Goal: Task Accomplishment & Management: Complete application form

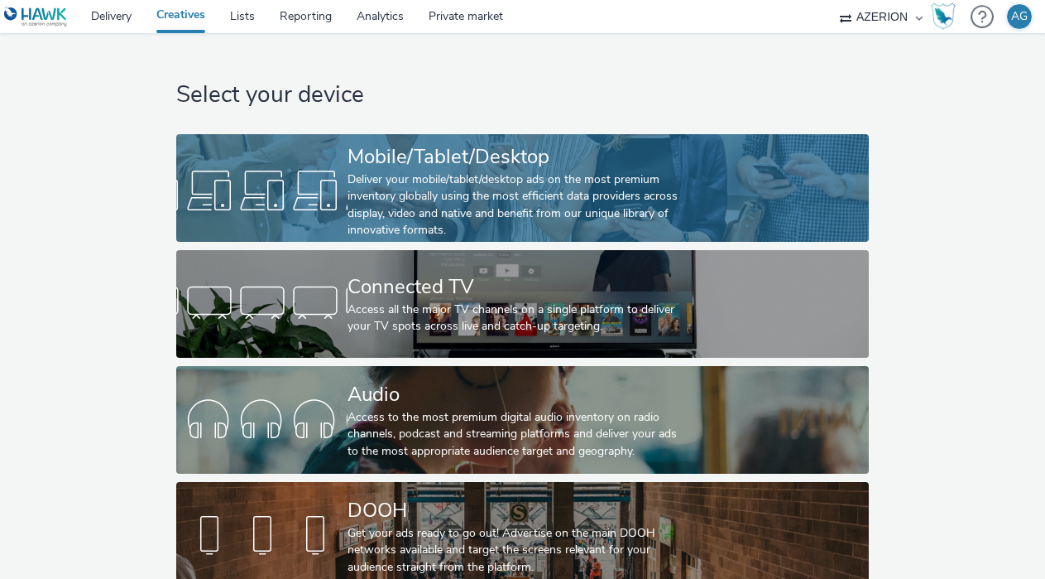
click at [354, 180] on div "Deliver your mobile/tablet/desktop ads on the most premium inventory globally u…" at bounding box center [519, 205] width 343 height 68
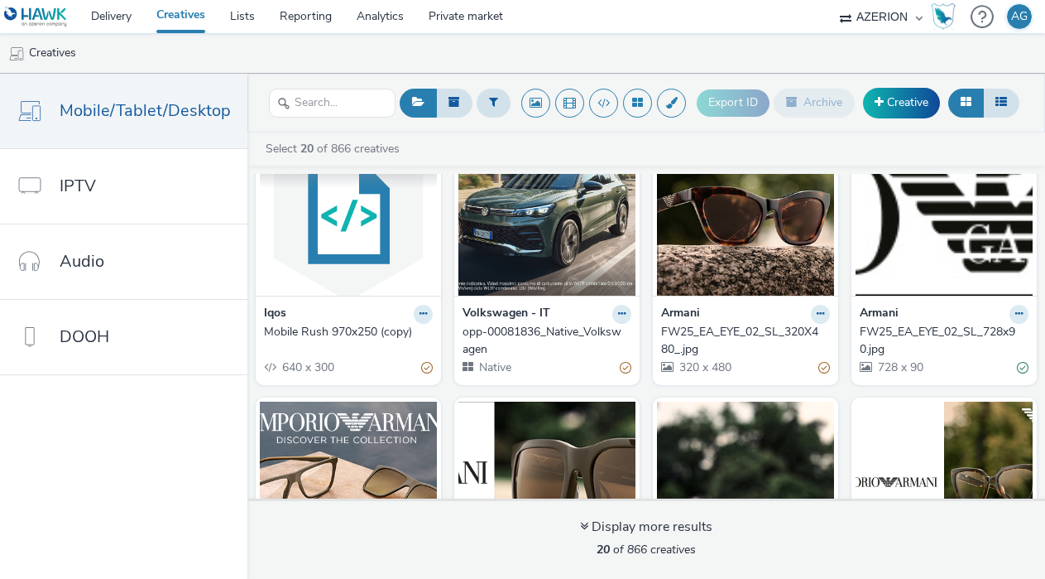
scroll to position [50, 0]
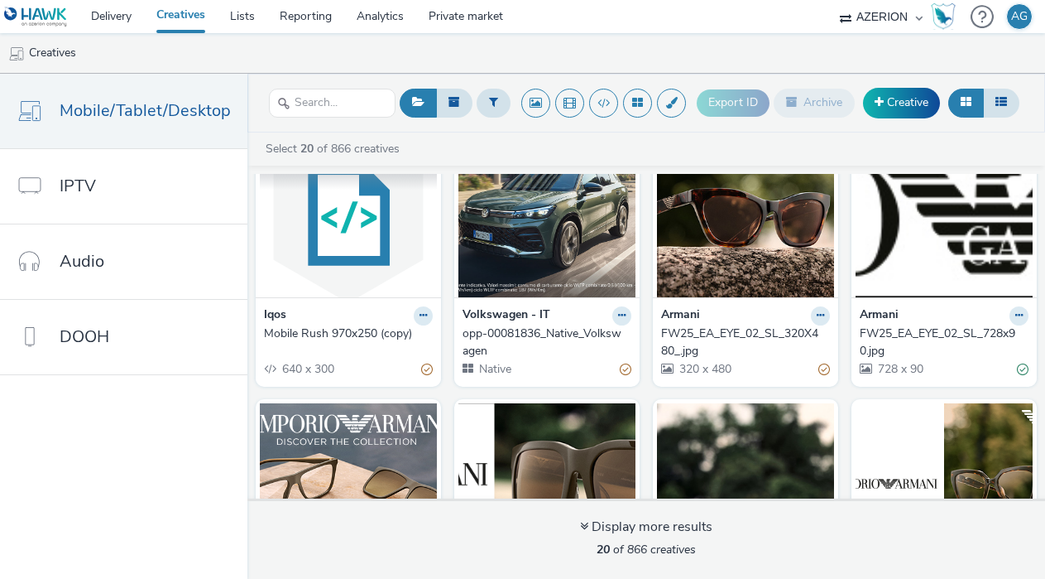
click at [333, 268] on img at bounding box center [348, 216] width 177 height 161
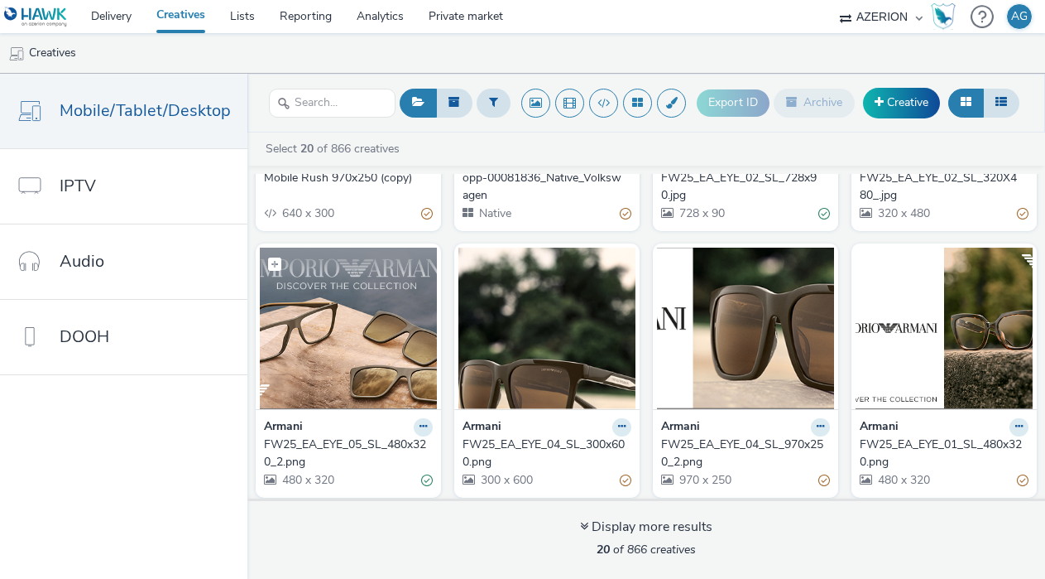
scroll to position [93, 0]
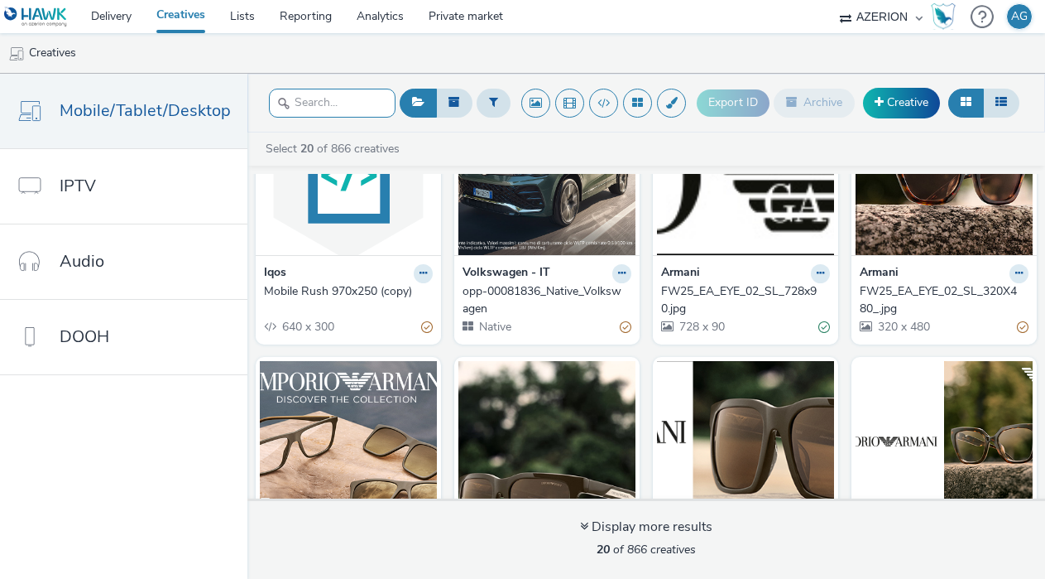
click at [344, 101] on input "text" at bounding box center [332, 103] width 127 height 29
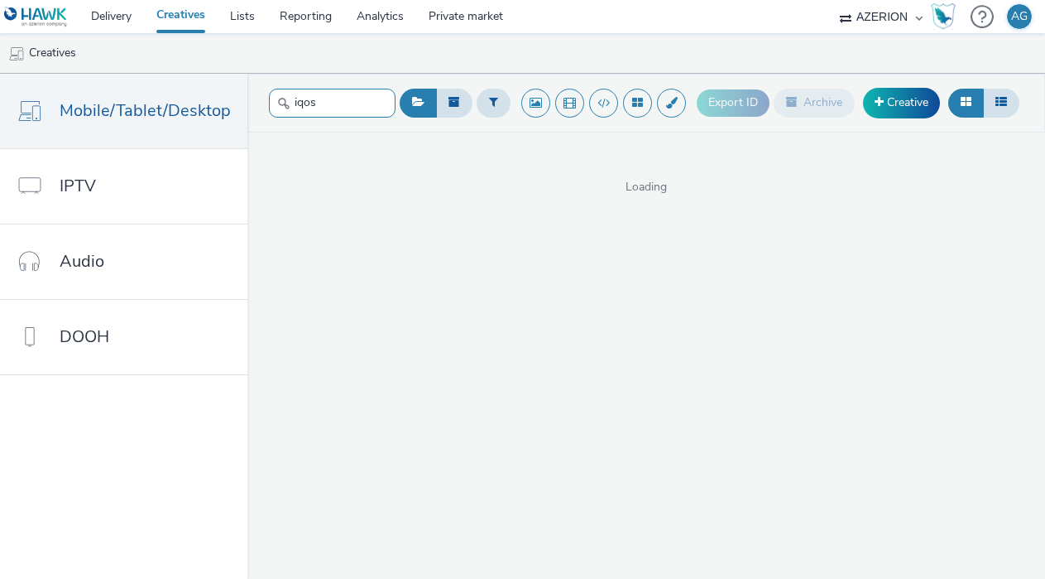
type input "iqos"
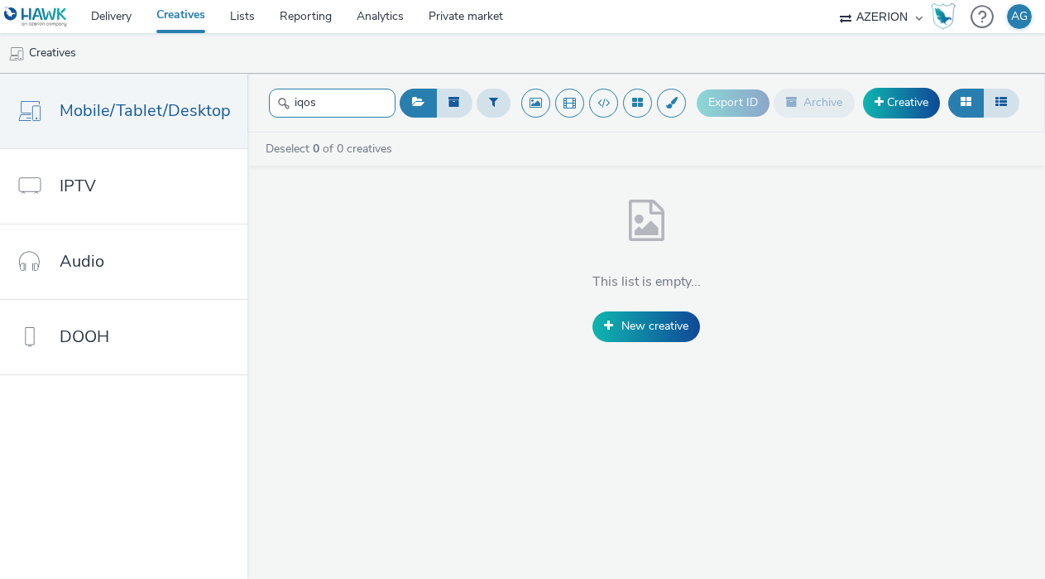
click at [349, 109] on input "iqos" at bounding box center [332, 103] width 127 height 29
click at [457, 102] on icon at bounding box center [455, 102] width 12 height 12
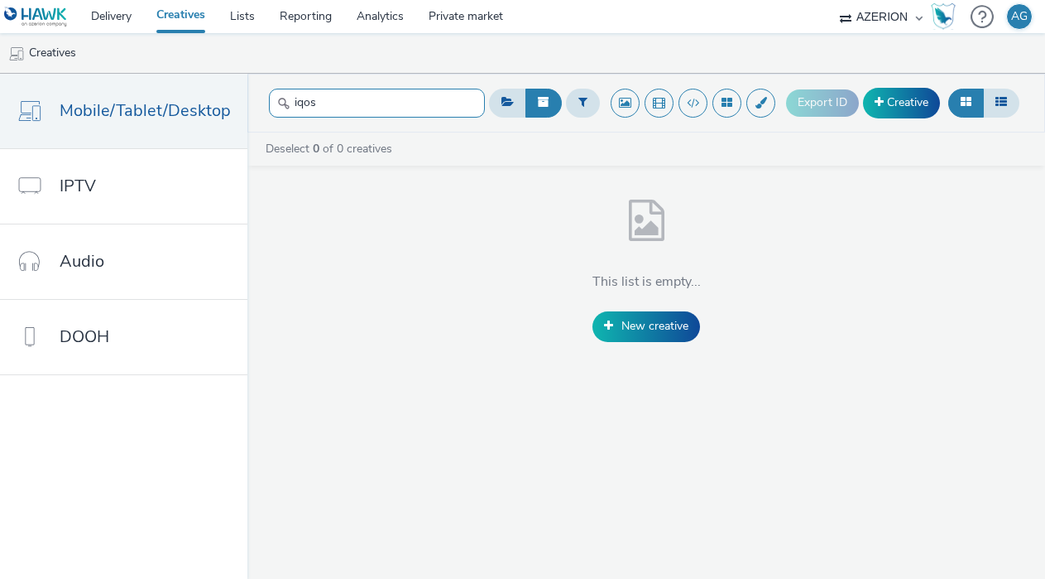
click at [402, 98] on input "iqos" at bounding box center [377, 103] width 216 height 29
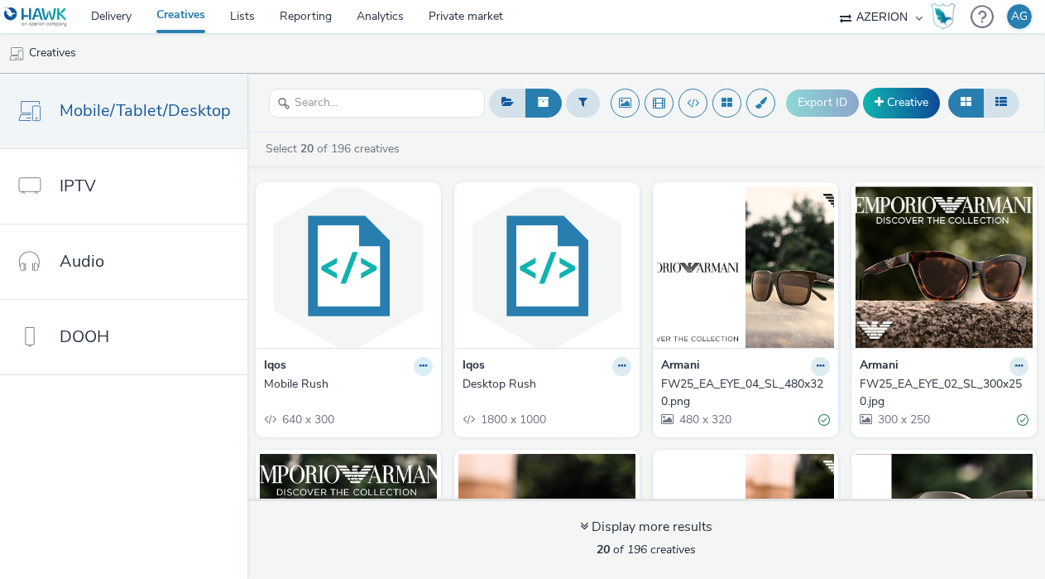
click at [425, 367] on button at bounding box center [423, 366] width 19 height 19
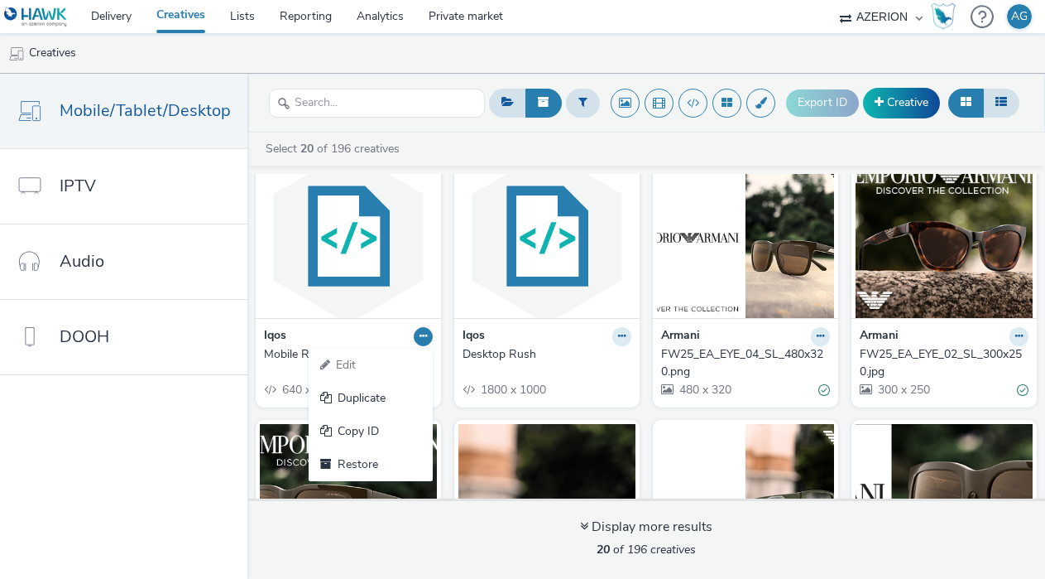
scroll to position [36, 0]
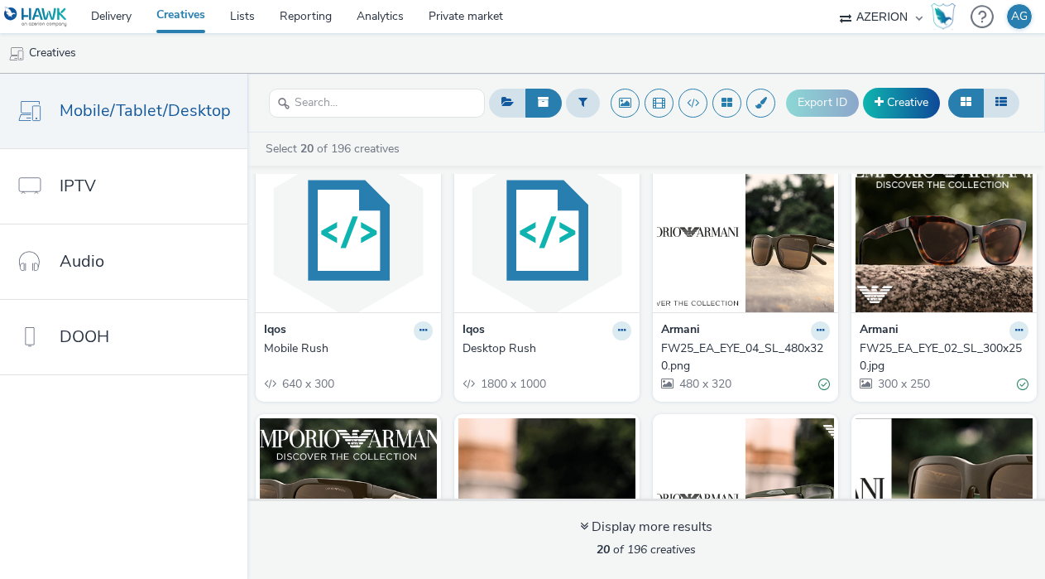
click at [155, 444] on nav "Mobile/Tablet/Desktop IPTV Audio DOOH" at bounding box center [123, 326] width 247 height 505
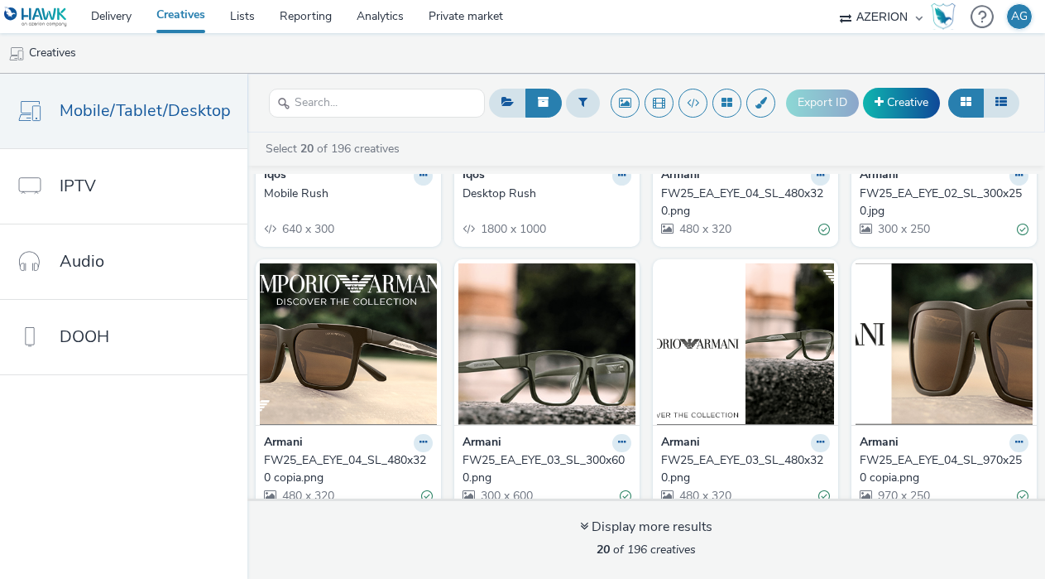
scroll to position [0, 0]
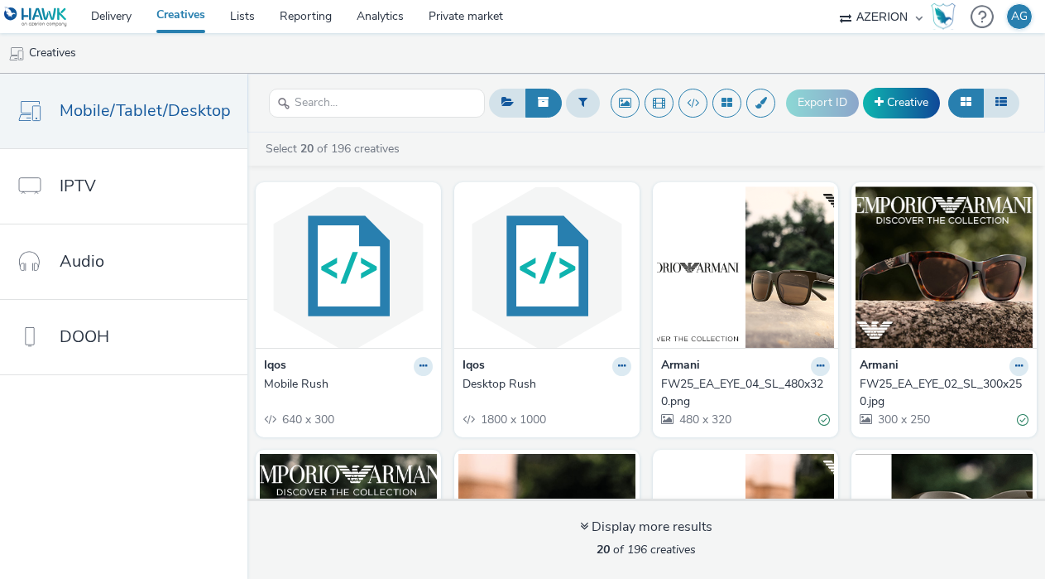
click at [286, 386] on div "Mobile Rush" at bounding box center [345, 384] width 162 height 17
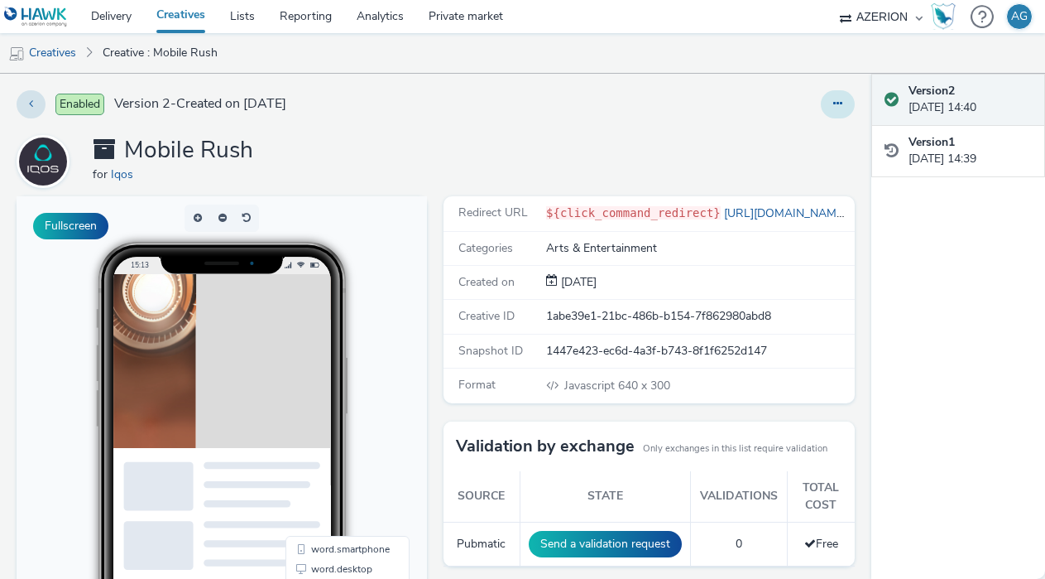
click at [839, 113] on button at bounding box center [838, 104] width 34 height 28
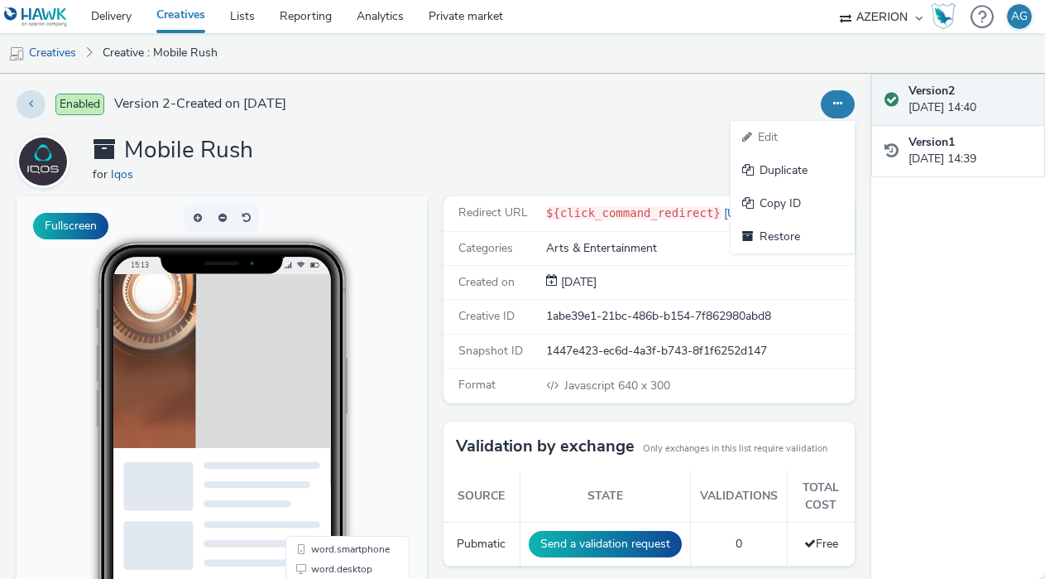
click at [776, 140] on ul "Edit Duplicate Copy ID Restore" at bounding box center [793, 187] width 124 height 132
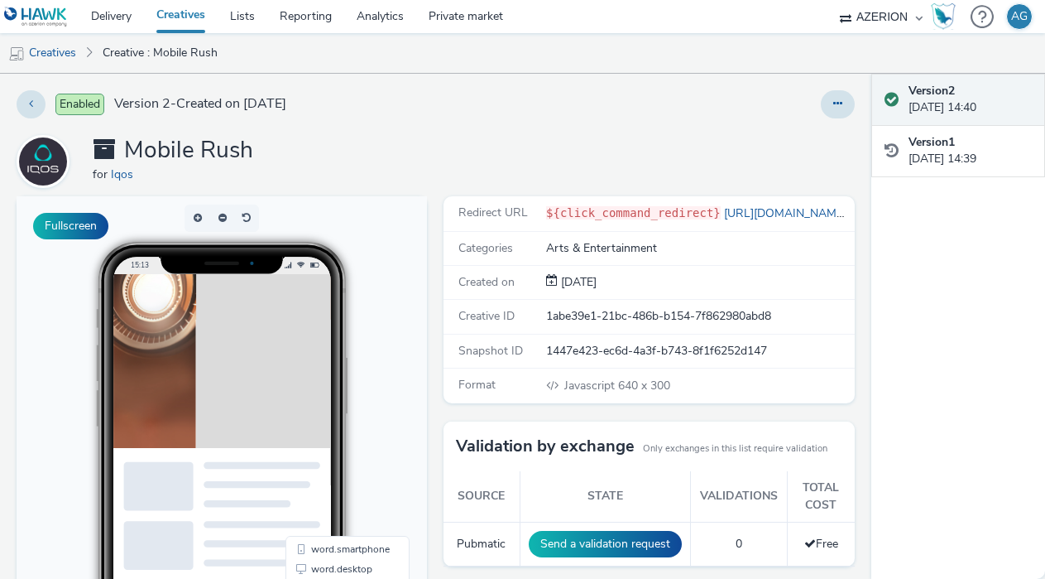
click at [175, 17] on link "Creatives" at bounding box center [181, 16] width 74 height 33
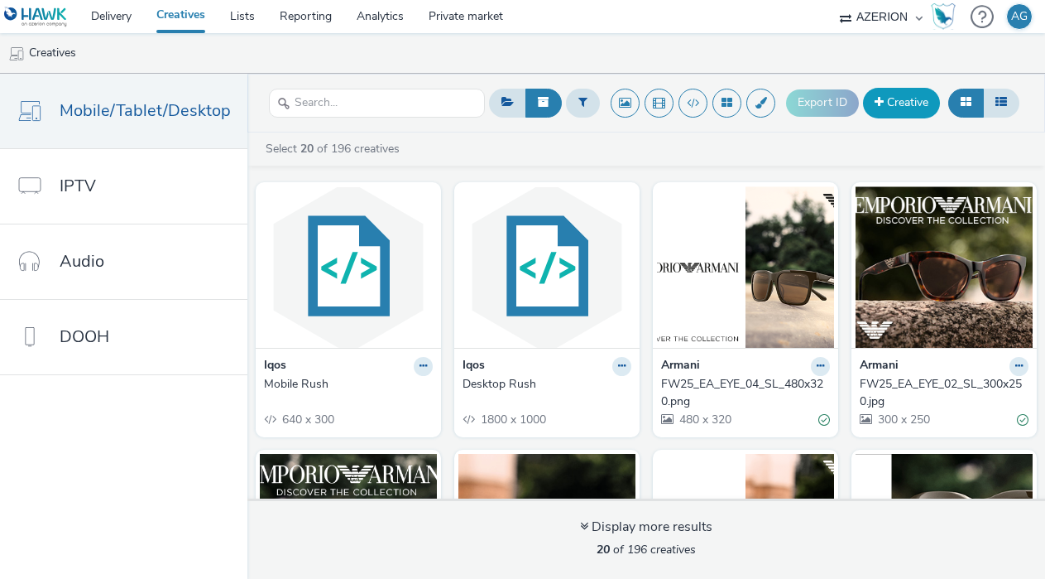
click at [918, 103] on link "Creative" at bounding box center [901, 103] width 77 height 30
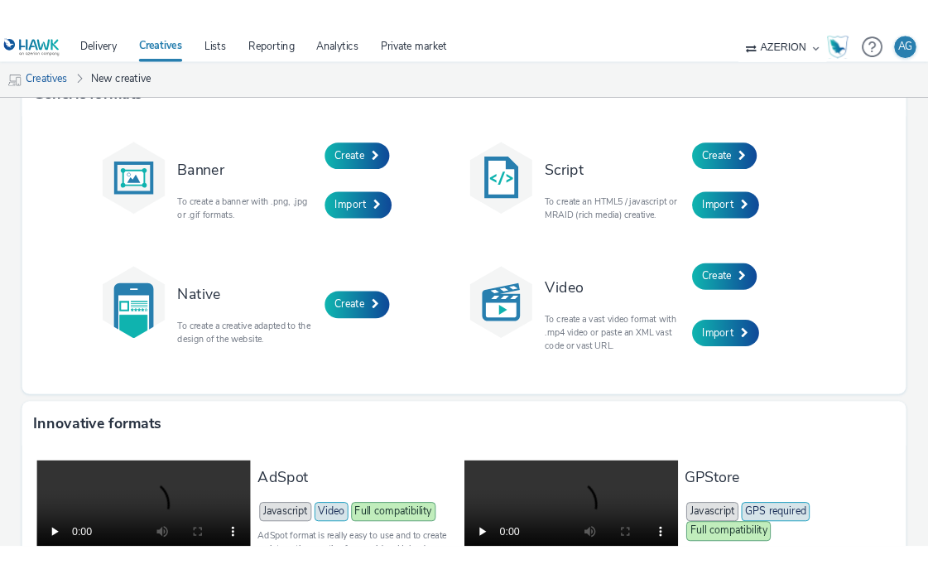
scroll to position [33, 0]
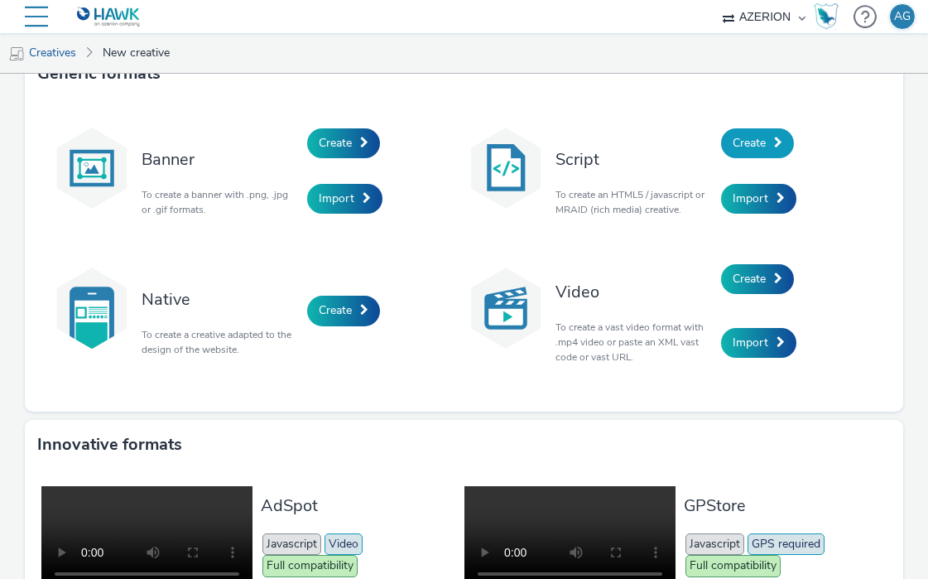
click at [751, 142] on span "Create" at bounding box center [749, 143] width 33 height 16
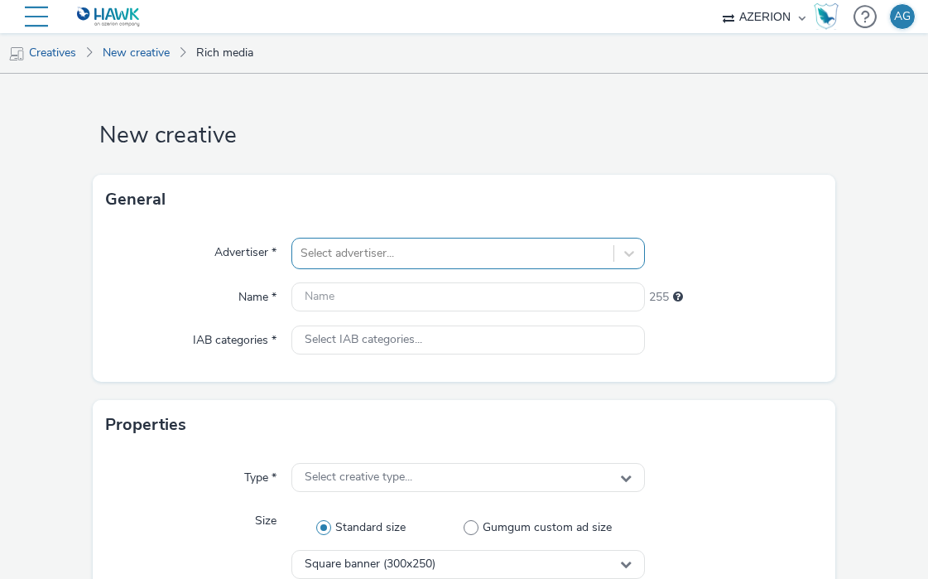
click at [342, 247] on div at bounding box center [452, 253] width 305 height 20
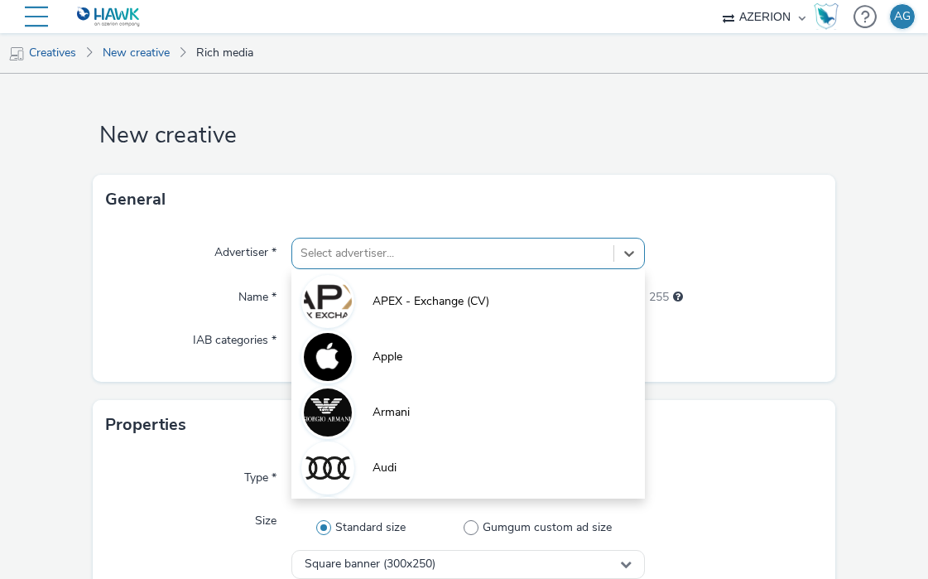
scroll to position [18, 0]
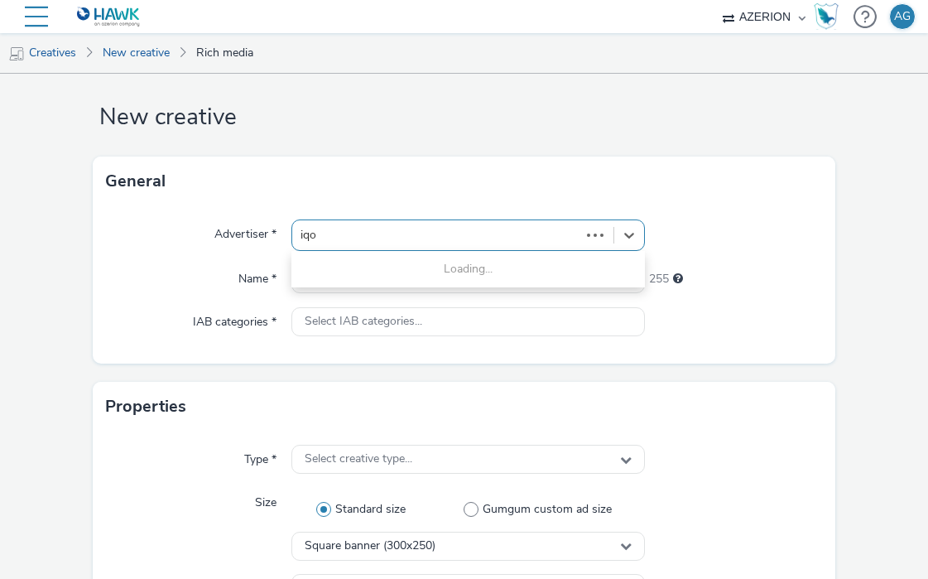
type input "iqos"
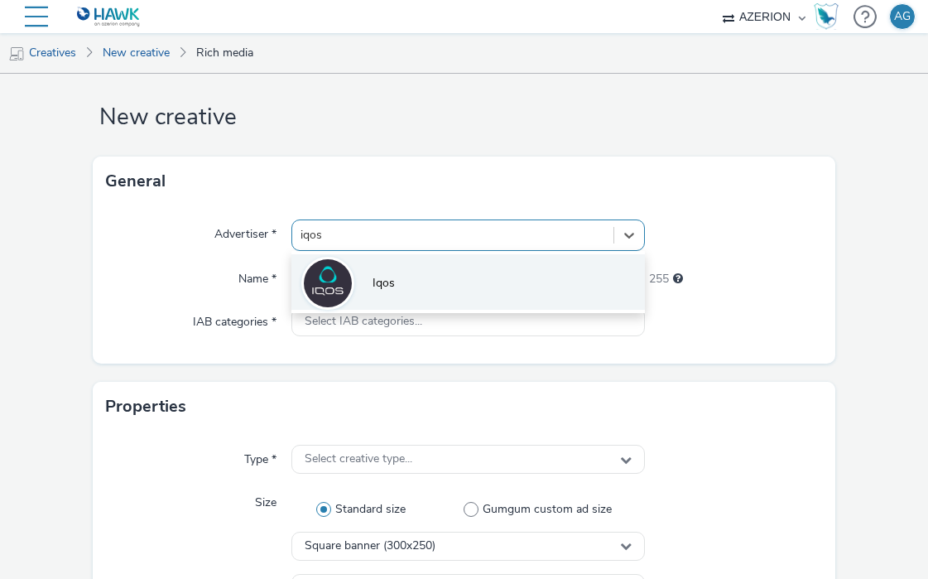
click at [356, 286] on li "Iqos" at bounding box center [467, 281] width 353 height 55
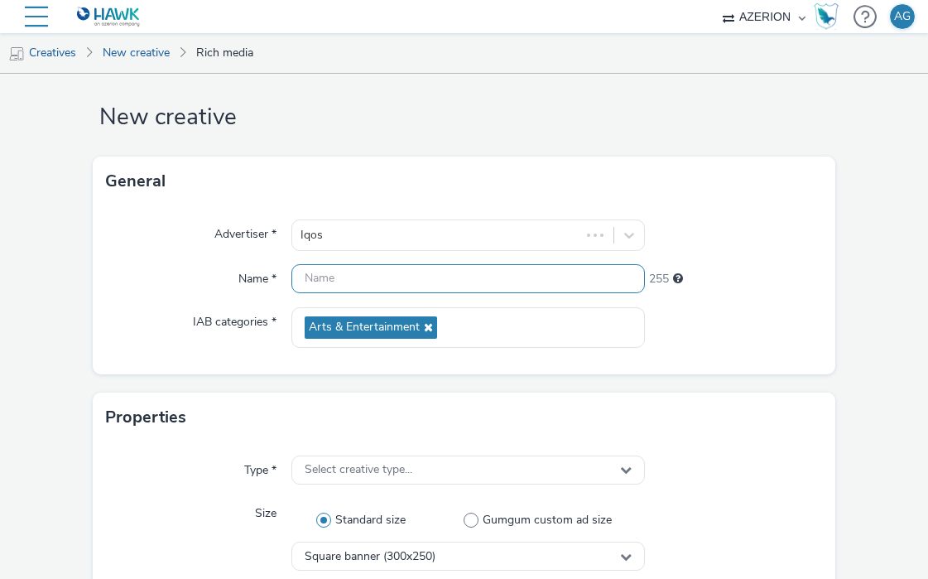
click at [356, 282] on input "text" at bounding box center [467, 278] width 353 height 29
click at [417, 278] on input "text" at bounding box center [467, 278] width 353 height 29
click at [371, 283] on input "Mobile Skin 100 pixel" at bounding box center [467, 278] width 353 height 29
click at [369, 281] on input "Mobile Skin 100 pixel" at bounding box center [467, 278] width 353 height 29
type input "Mobile Skin - 100 pixel"
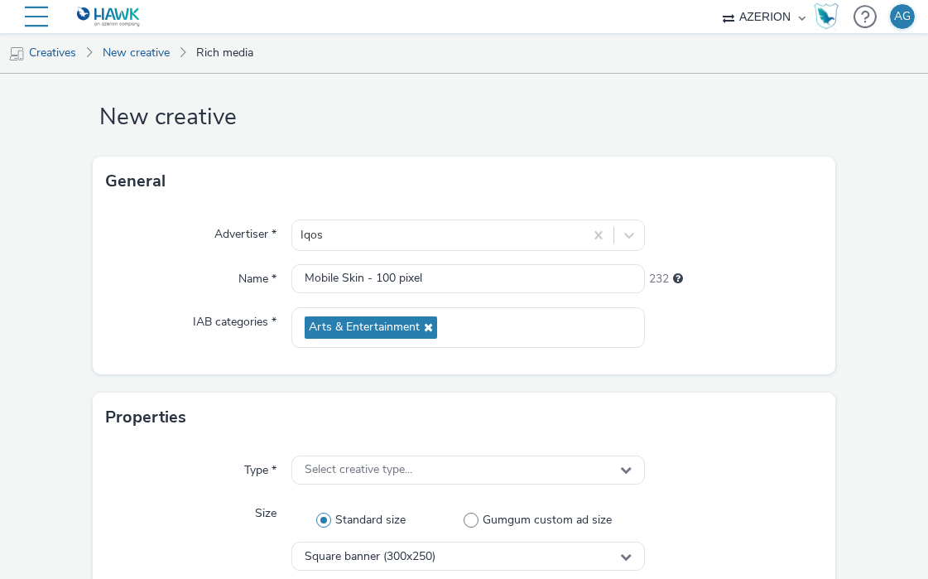
click at [698, 234] on div at bounding box center [733, 234] width 177 height 31
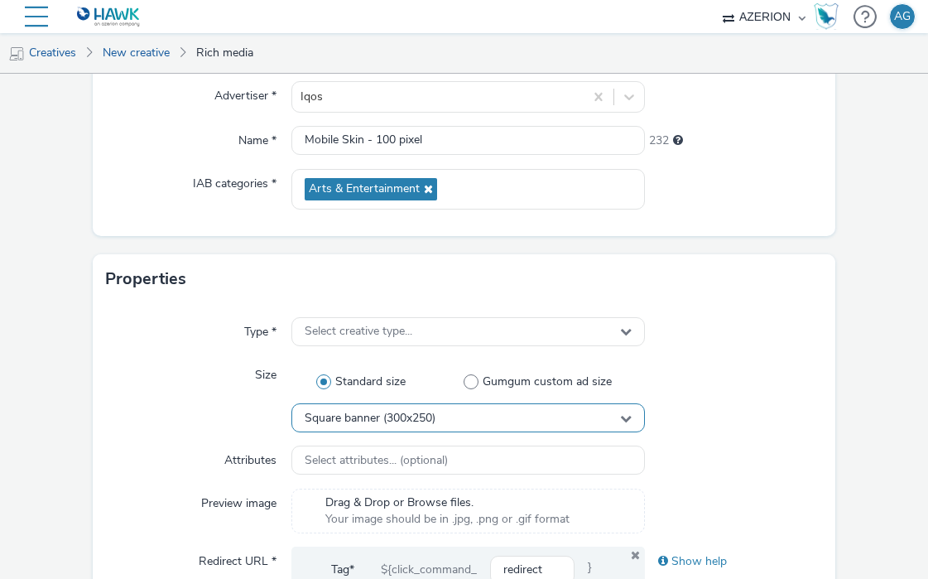
click at [461, 414] on div "Square banner (300x250)" at bounding box center [467, 417] width 353 height 29
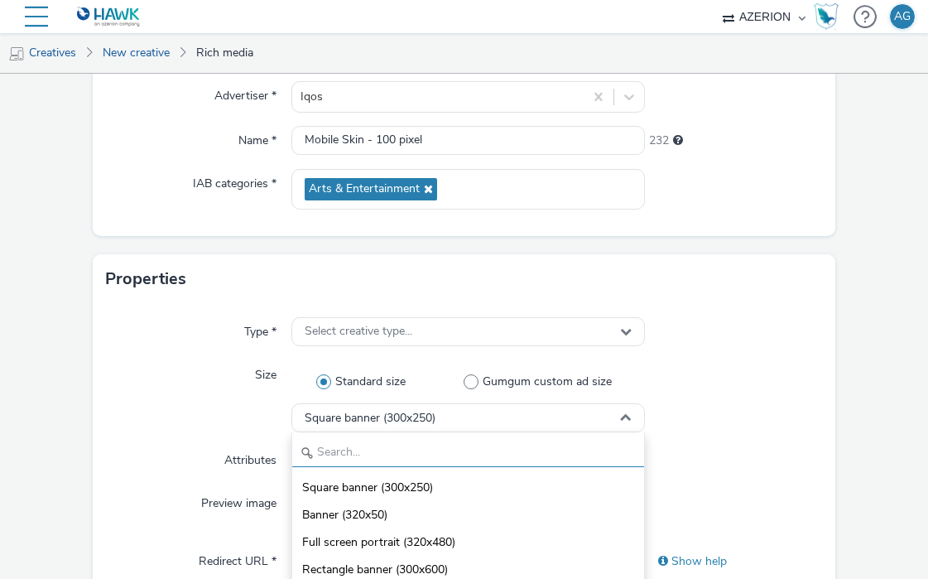
click at [415, 449] on input "text" at bounding box center [468, 452] width 352 height 29
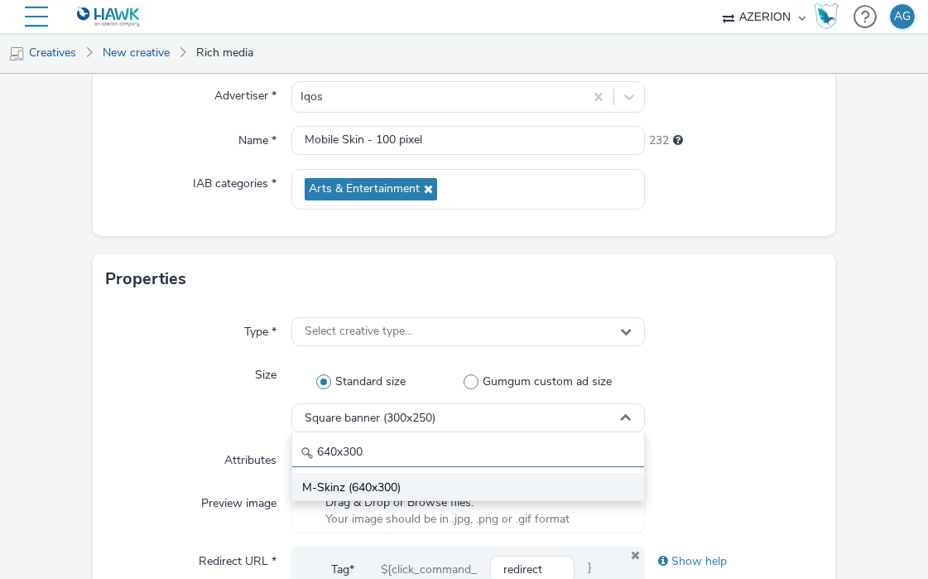
type input "640x300"
click at [432, 478] on li "M-Skinz (640x300)" at bounding box center [468, 486] width 352 height 27
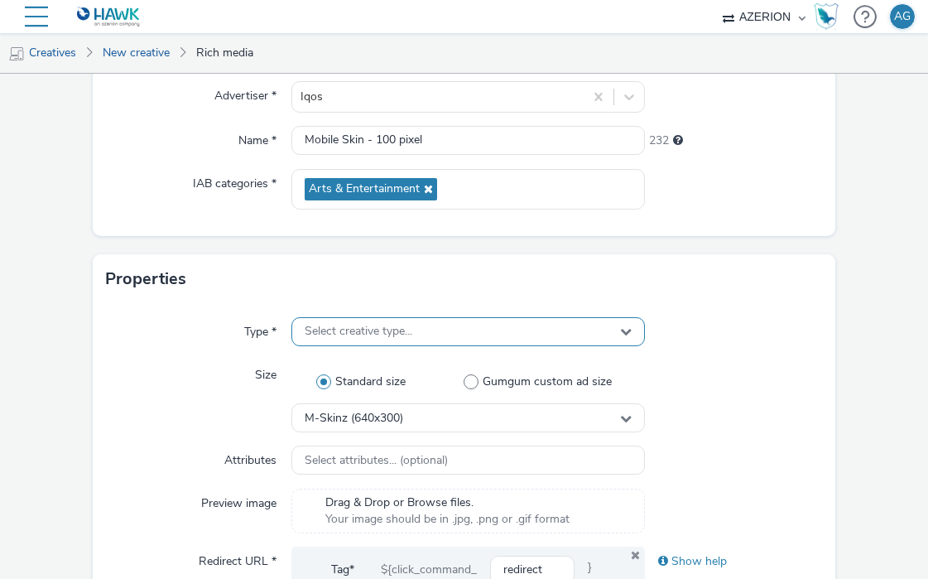
click at [410, 343] on div "Select creative type..." at bounding box center [467, 331] width 353 height 29
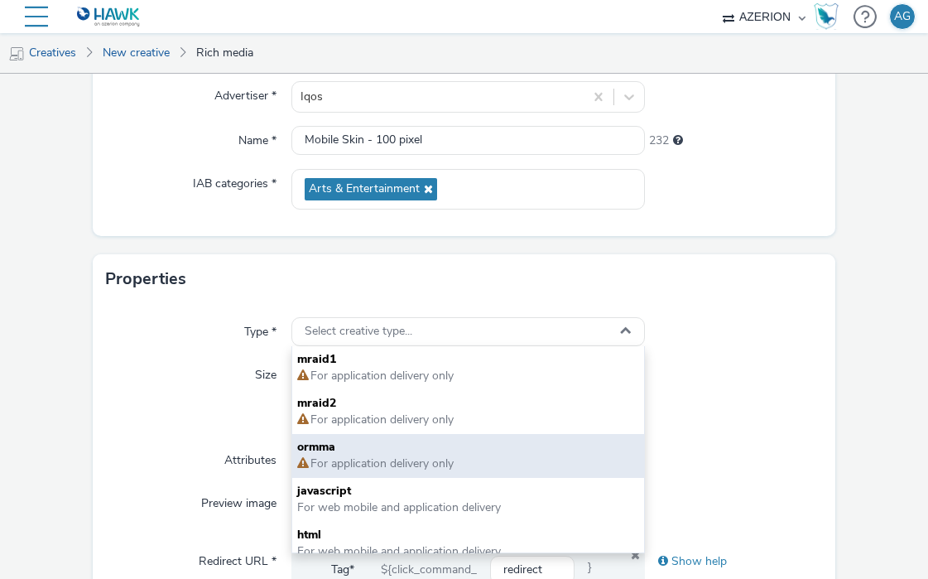
scroll to position [12, 0]
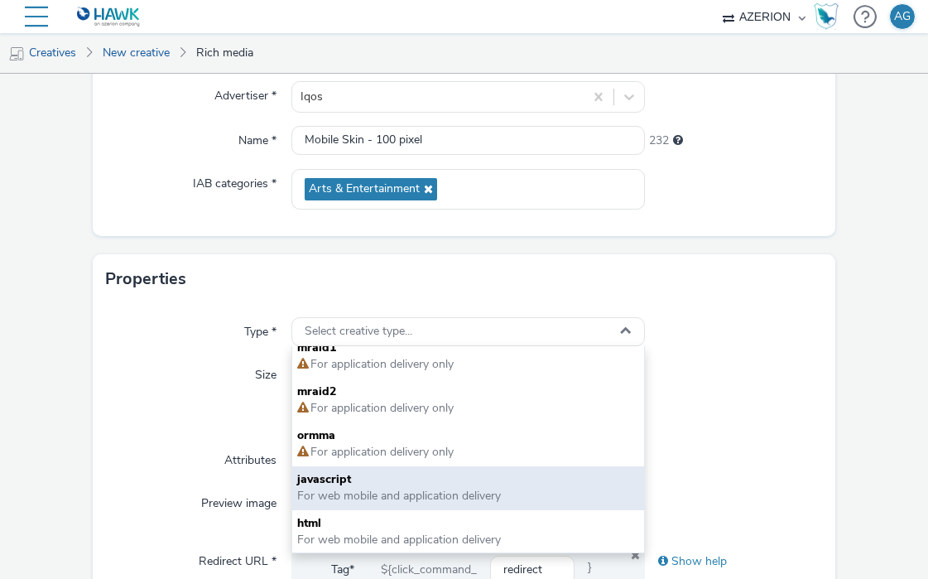
click at [422, 495] on span "For web mobile and application delivery" at bounding box center [399, 496] width 204 height 16
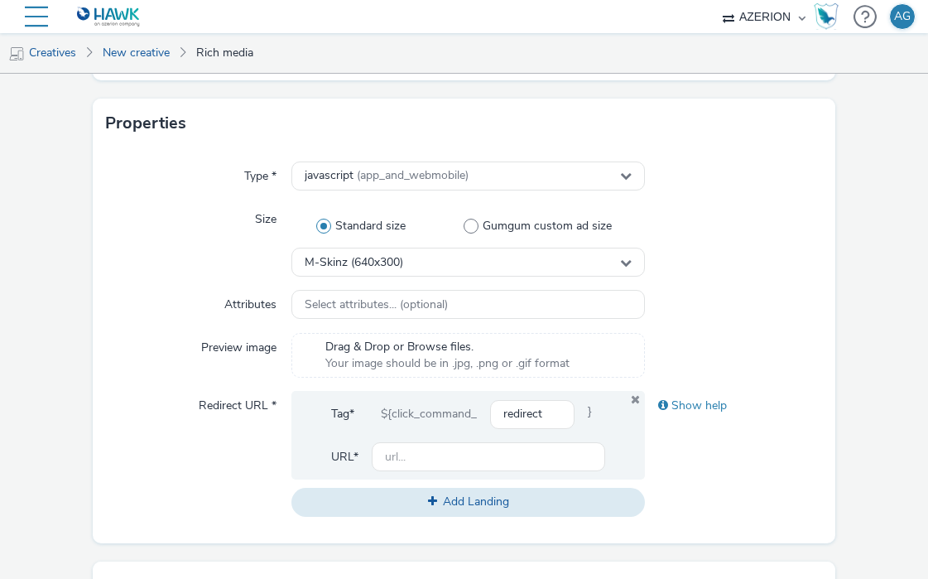
scroll to position [317, 0]
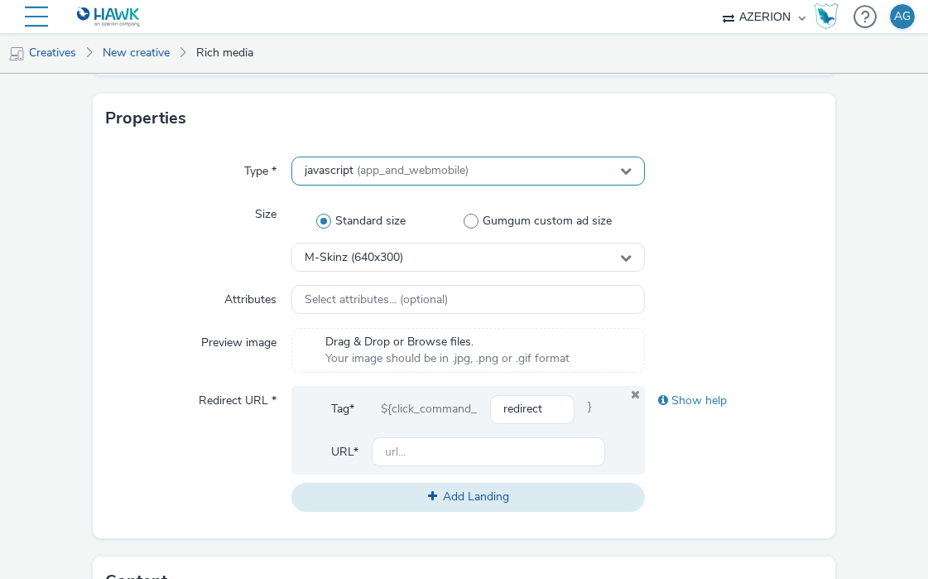
click at [413, 175] on span "(app_and_webmobile)" at bounding box center [413, 170] width 112 height 16
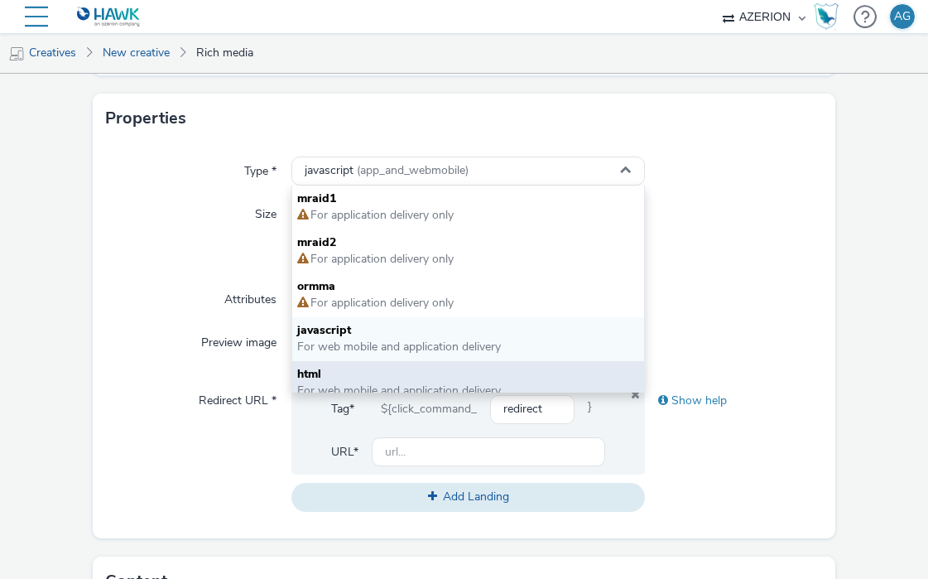
scroll to position [12, 0]
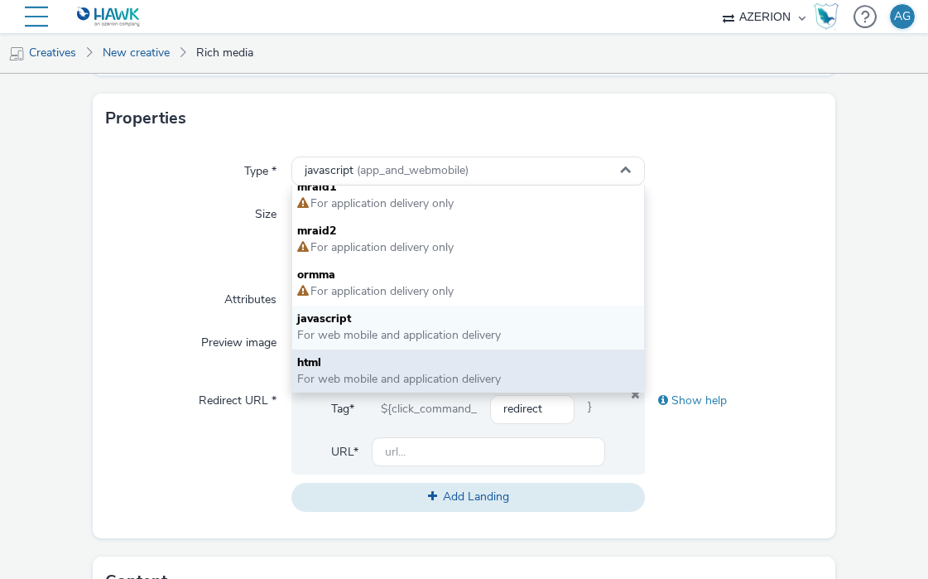
click at [414, 378] on span "For web mobile and application delivery" at bounding box center [399, 379] width 204 height 16
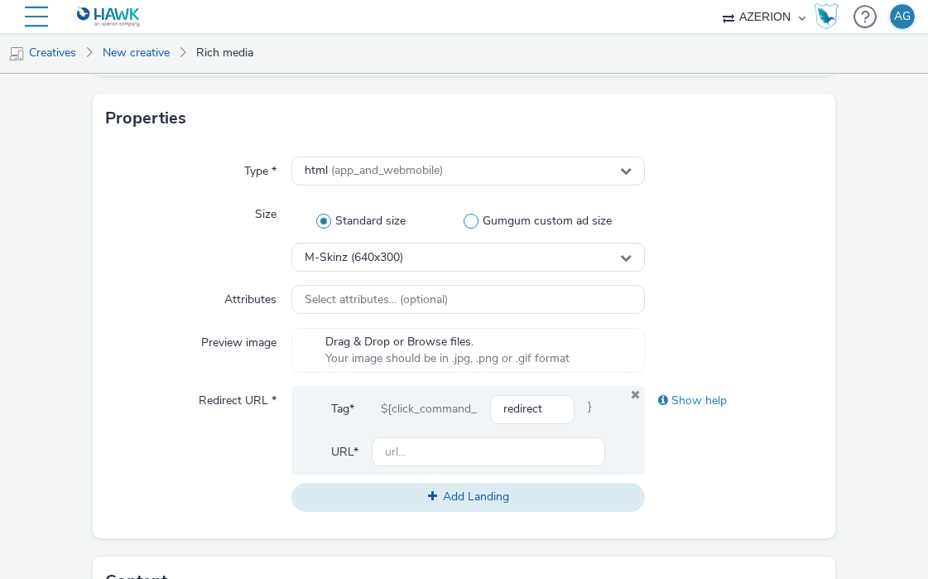
click at [465, 222] on span at bounding box center [471, 221] width 15 height 15
click at [536, 222] on input "Gumgum custom ad size" at bounding box center [541, 221] width 11 height 11
radio input "false"
radio input "true"
click at [340, 216] on span "Standard size" at bounding box center [370, 221] width 70 height 17
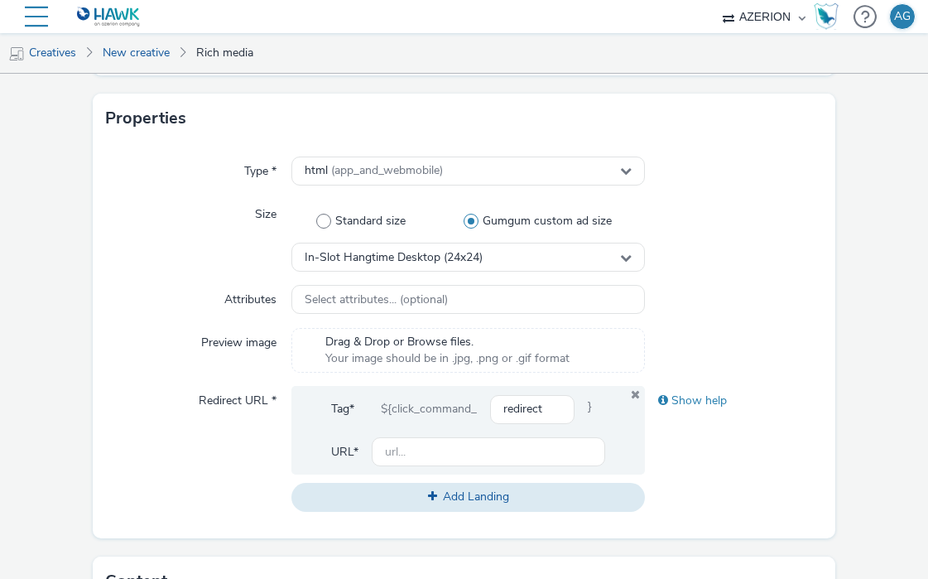
click at [359, 216] on input "Standard size" at bounding box center [364, 221] width 11 height 11
radio input "false"
radio input "true"
click at [334, 215] on label "Standard size" at bounding box center [364, 221] width 147 height 17
click at [359, 216] on input "Standard size" at bounding box center [364, 221] width 11 height 11
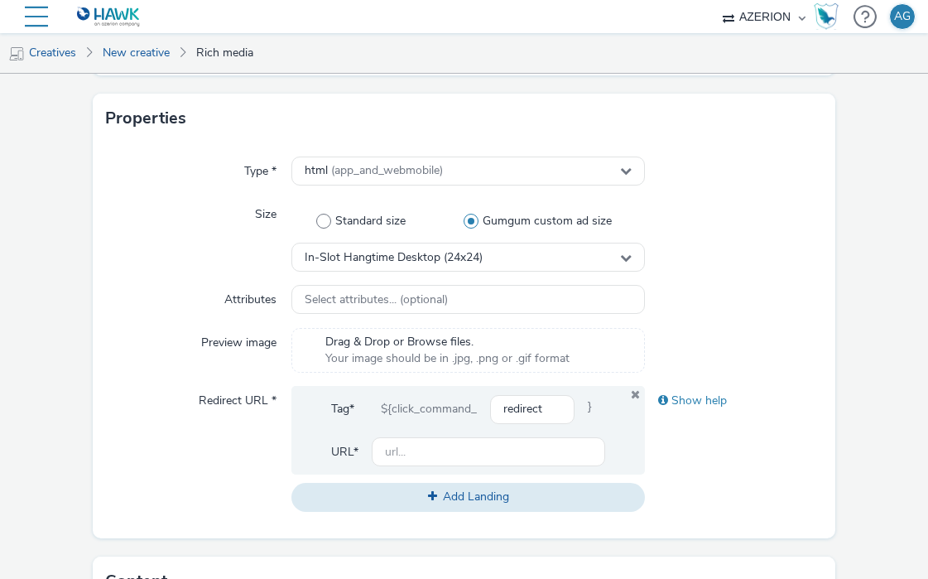
radio input "false"
radio input "true"
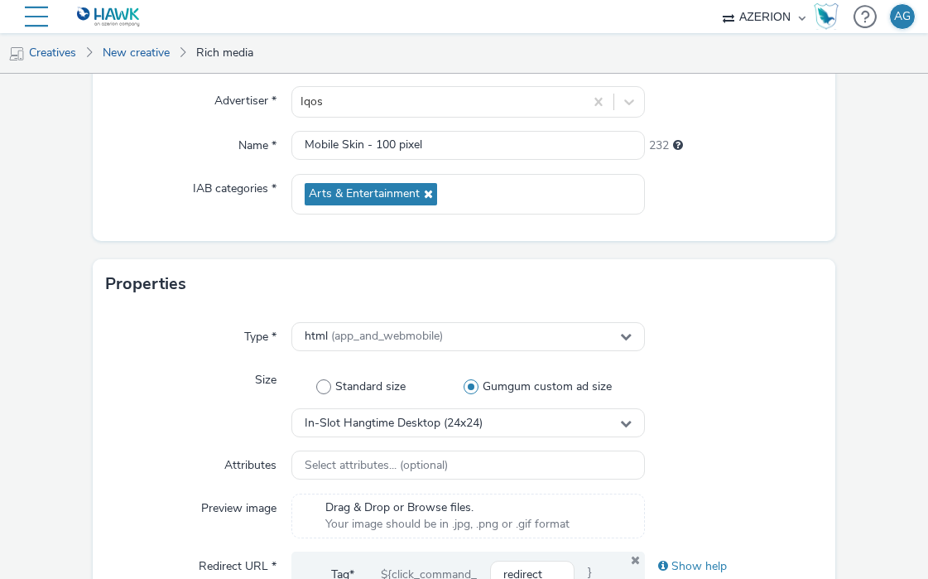
scroll to position [160, 0]
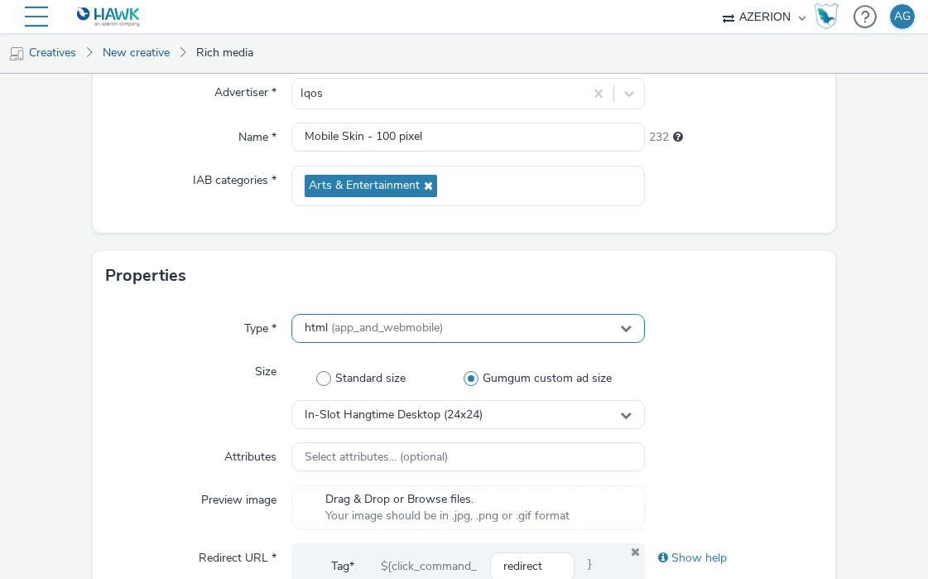
click at [405, 335] on div "html (app_and_webmobile)" at bounding box center [467, 328] width 353 height 29
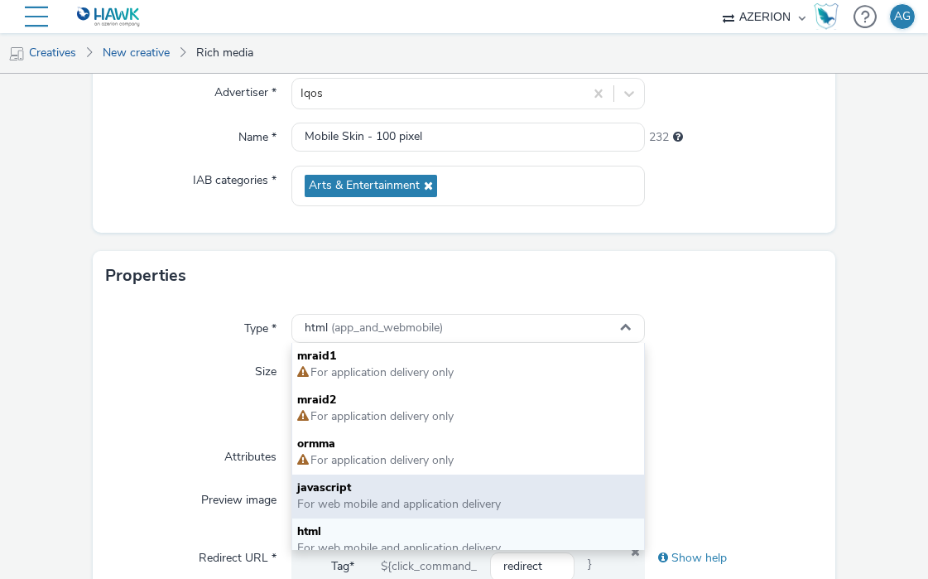
click at [374, 492] on span "javascript" at bounding box center [468, 487] width 342 height 17
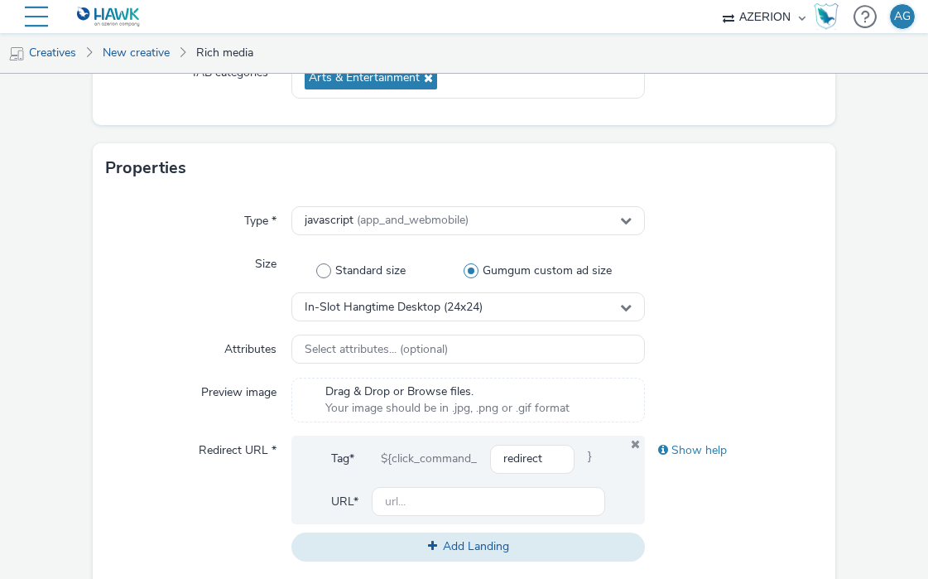
scroll to position [333, 0]
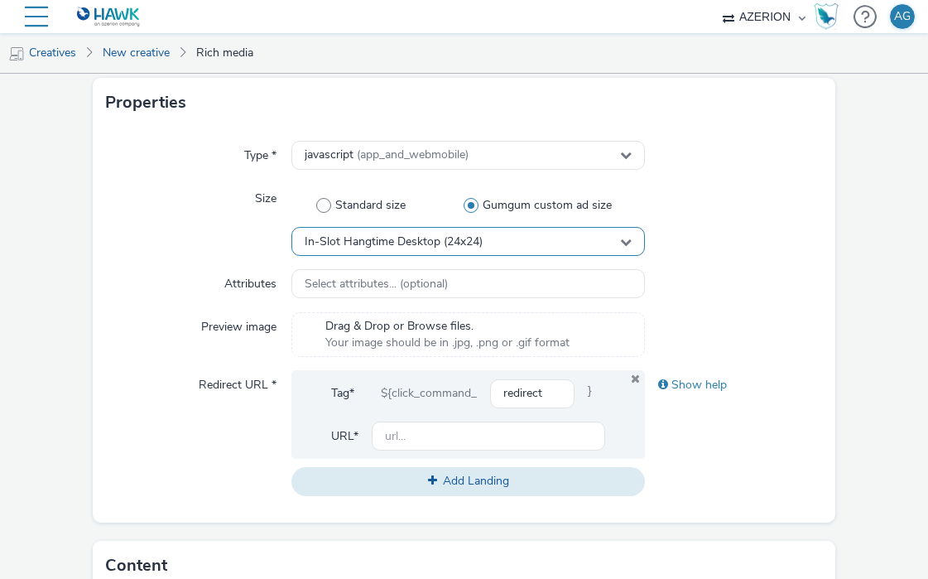
click at [434, 242] on span "In-Slot Hangtime Desktop (24x24)" at bounding box center [394, 242] width 178 height 14
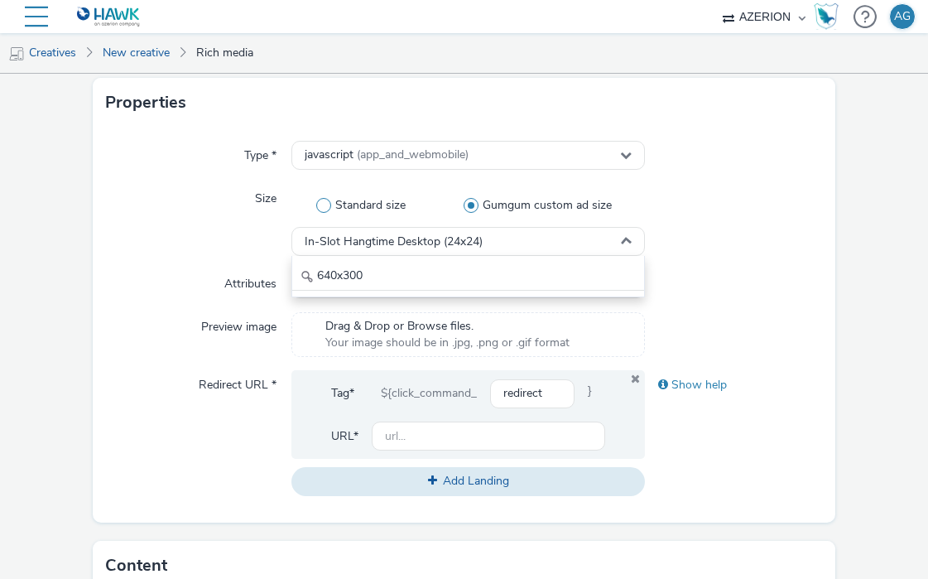
click at [347, 206] on span "Standard size" at bounding box center [370, 205] width 70 height 17
click at [359, 206] on input "Standard size" at bounding box center [364, 205] width 11 height 11
radio input "false"
radio input "true"
click at [329, 205] on span at bounding box center [323, 205] width 15 height 15
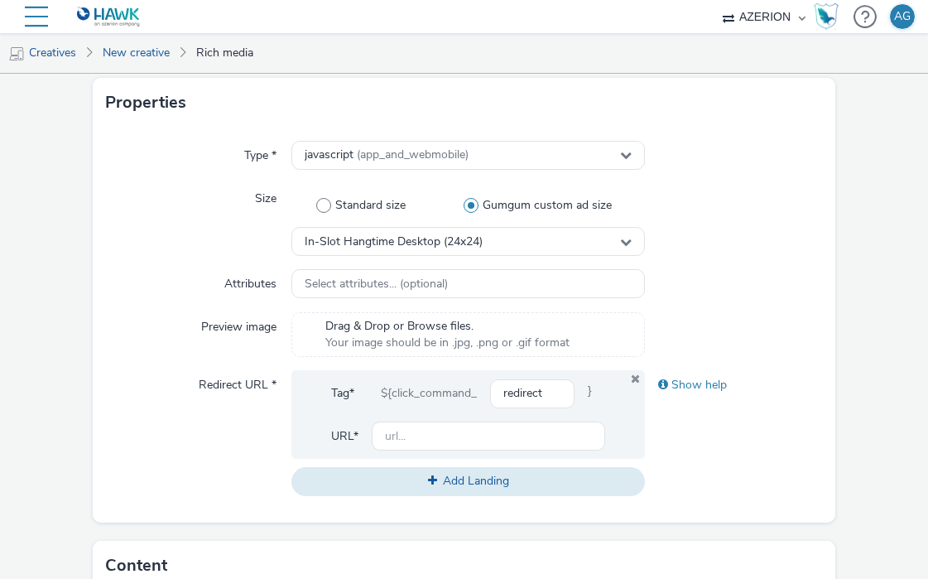
click at [359, 205] on input "Standard size" at bounding box center [364, 205] width 11 height 11
radio input "false"
radio input "true"
click at [319, 204] on span at bounding box center [323, 205] width 15 height 15
click at [359, 204] on input "Standard size" at bounding box center [364, 205] width 11 height 11
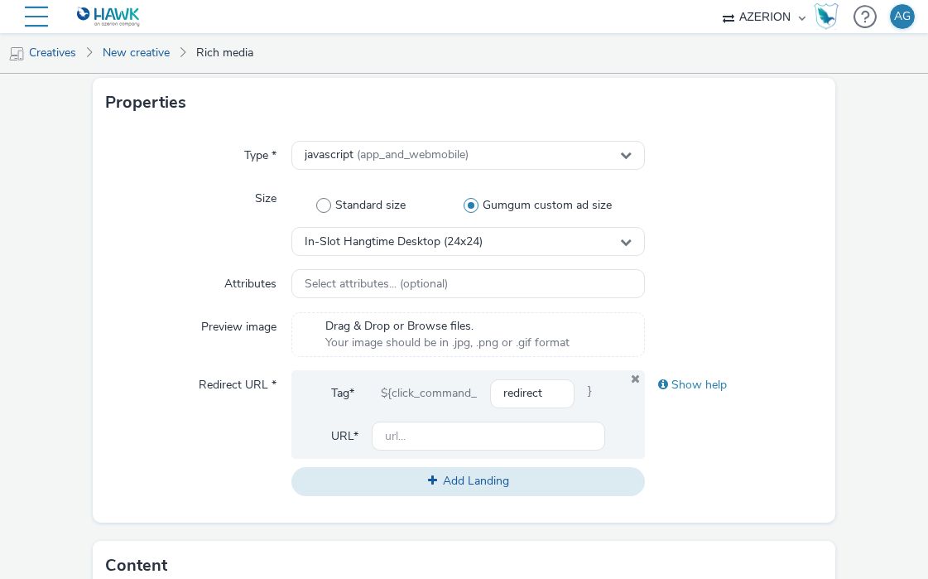
radio input "false"
radio input "true"
click at [322, 204] on span at bounding box center [323, 205] width 15 height 15
click at [359, 204] on input "Standard size" at bounding box center [364, 205] width 11 height 11
radio input "false"
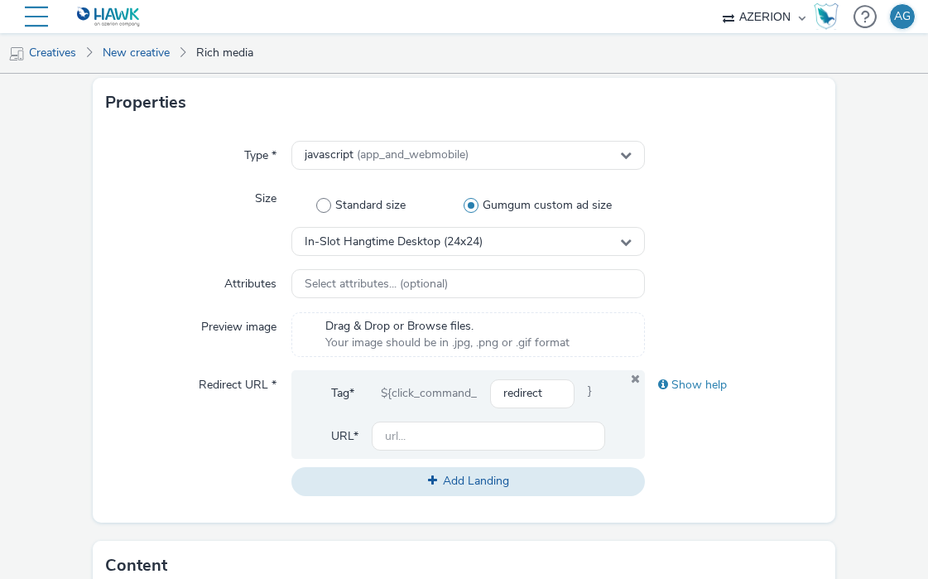
radio input "true"
click at [319, 208] on span at bounding box center [323, 205] width 15 height 15
click at [359, 208] on input "Standard size" at bounding box center [364, 205] width 11 height 11
radio input "false"
radio input "true"
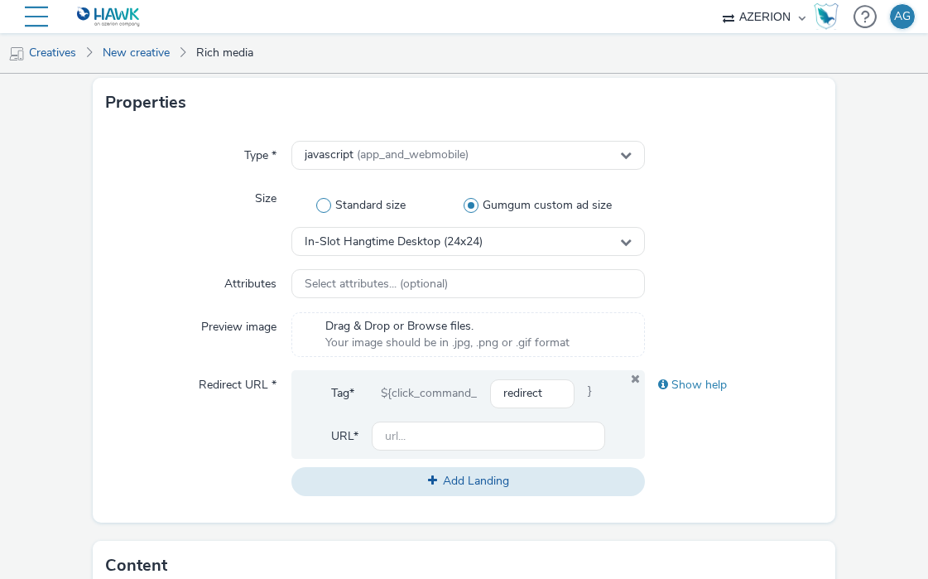
click at [319, 208] on span at bounding box center [323, 205] width 15 height 15
click at [359, 208] on input "Standard size" at bounding box center [364, 205] width 11 height 11
radio input "false"
radio input "true"
click at [319, 208] on span at bounding box center [323, 205] width 15 height 15
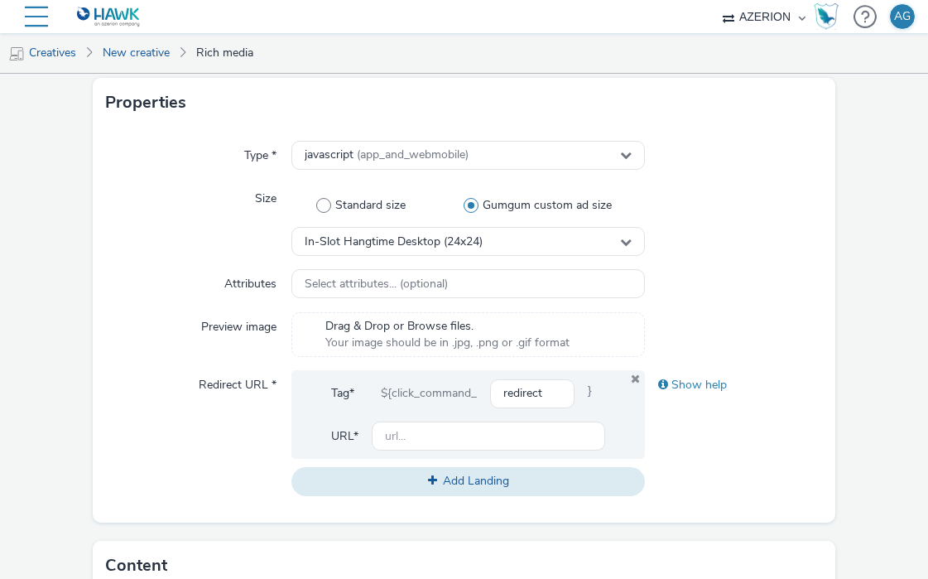
click at [359, 208] on input "Standard size" at bounding box center [364, 205] width 11 height 11
radio input "false"
radio input "true"
click at [398, 163] on div "javascript (app_and_webmobile)" at bounding box center [467, 155] width 353 height 29
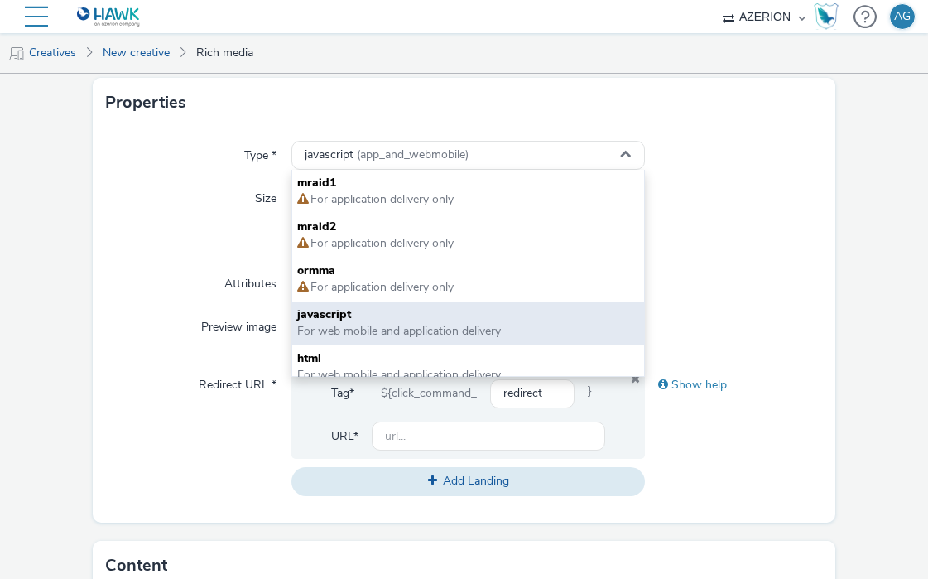
click at [343, 324] on span "For web mobile and application delivery" at bounding box center [399, 331] width 204 height 16
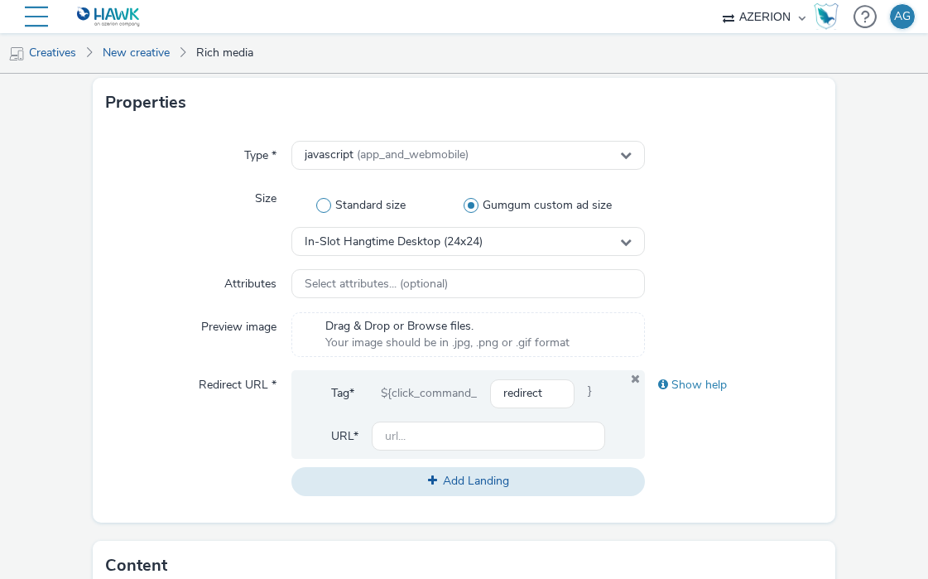
click at [327, 206] on span at bounding box center [323, 205] width 15 height 15
click at [359, 206] on input "Standard size" at bounding box center [364, 205] width 11 height 11
radio input "false"
radio input "true"
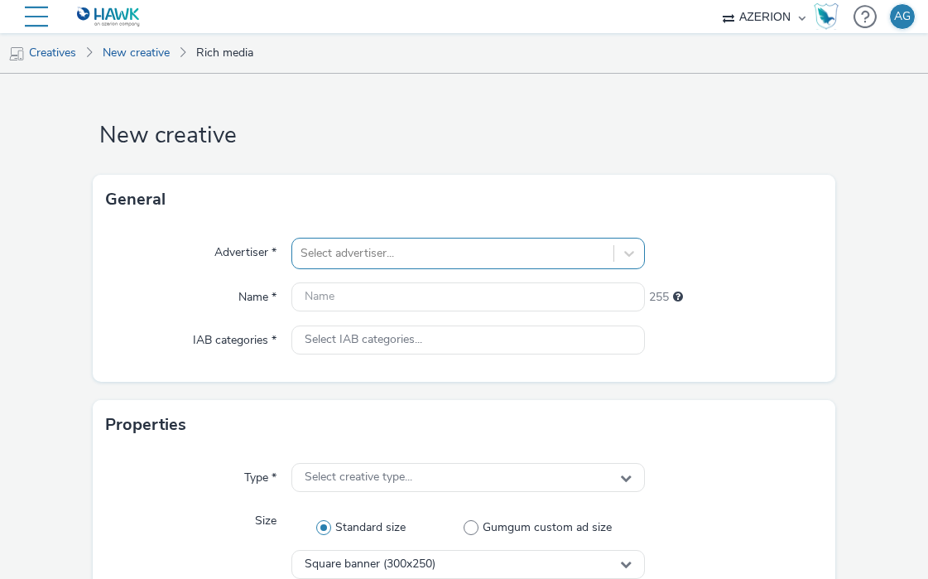
click at [367, 253] on div "Select advertiser..." at bounding box center [467, 253] width 353 height 31
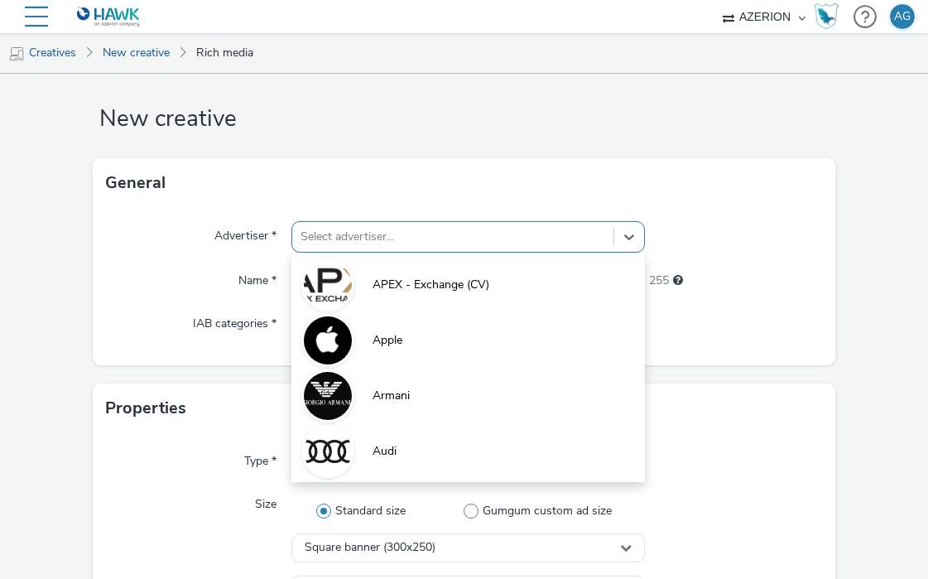
scroll to position [18, 0]
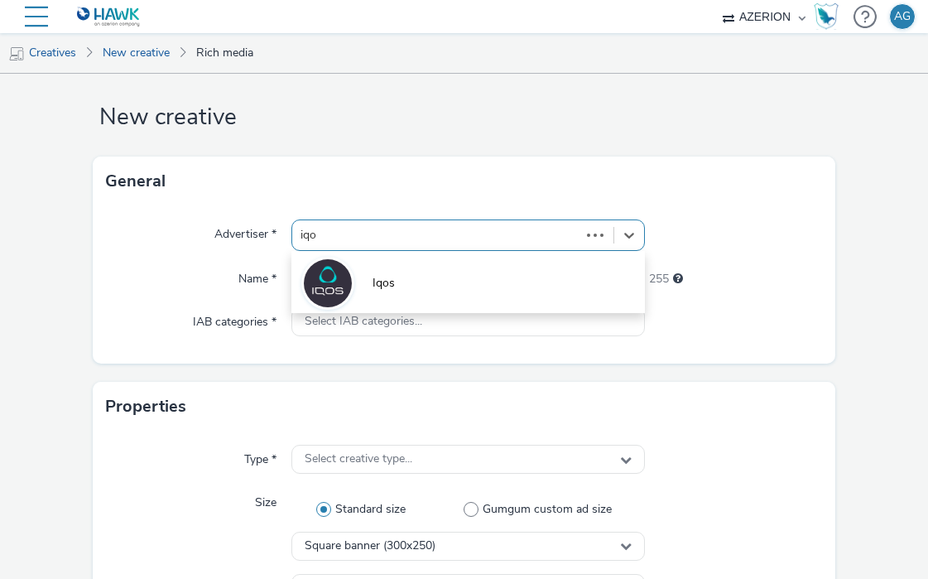
type input "iqos"
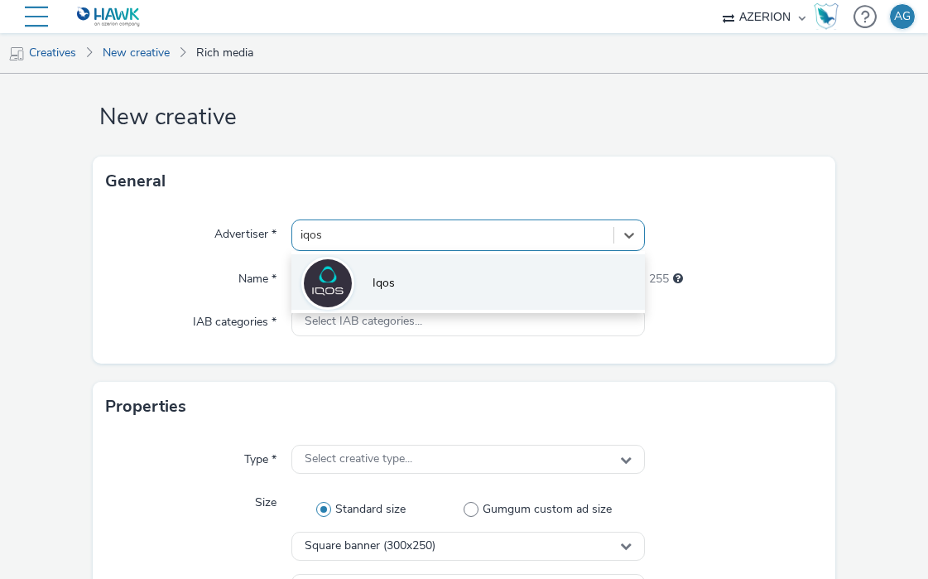
click at [372, 281] on span "Iqos" at bounding box center [383, 283] width 22 height 17
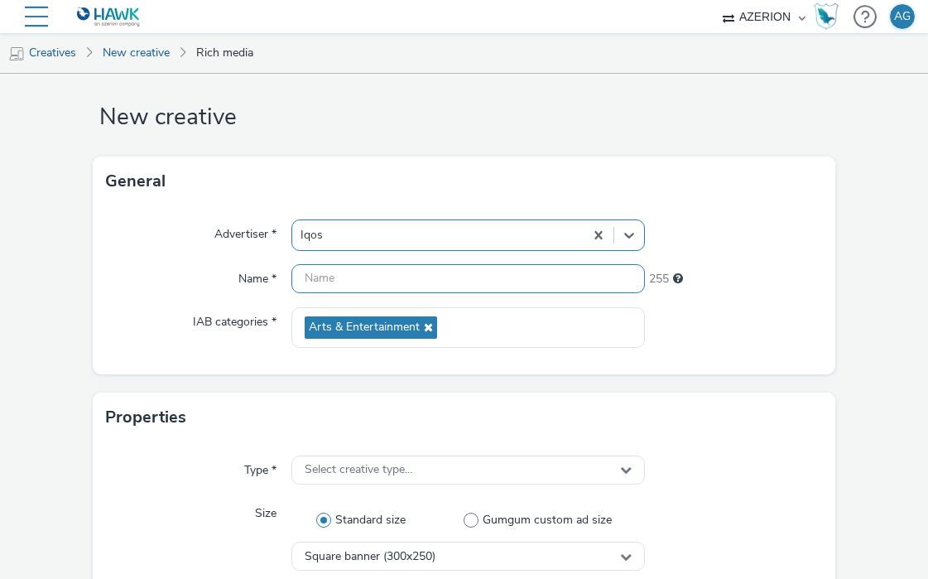
click at [367, 281] on input "text" at bounding box center [467, 278] width 353 height 29
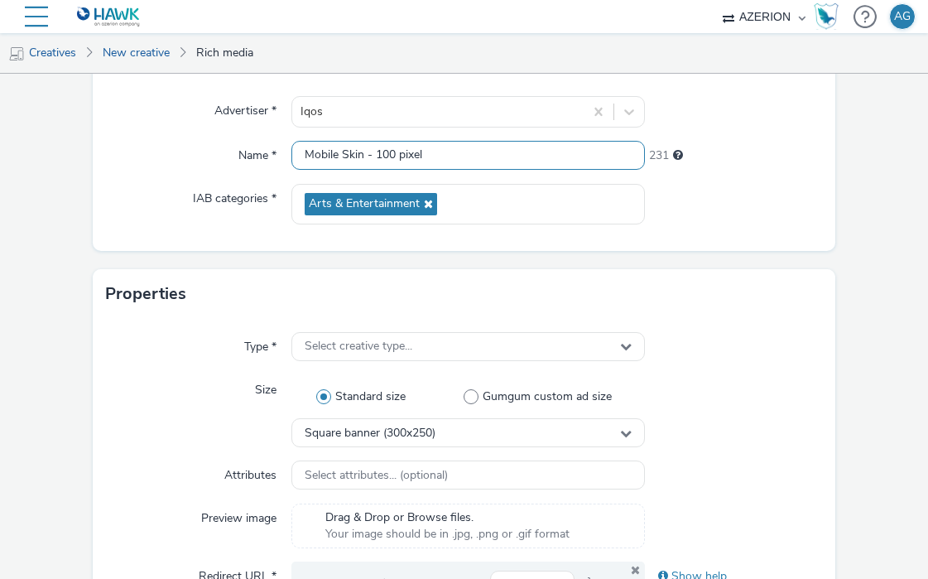
scroll to position [156, 0]
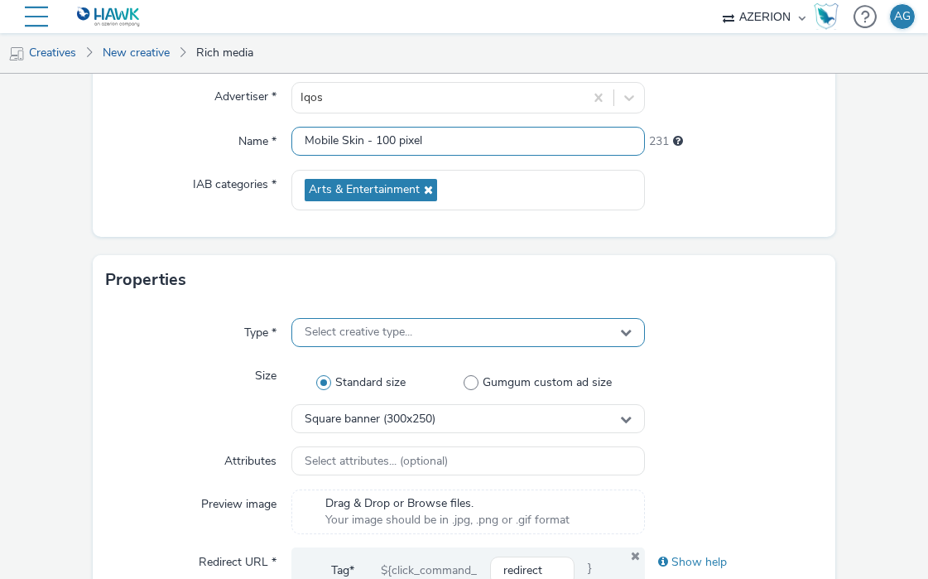
type input "Mobile Skin - 100 pixel"
click at [386, 337] on span "Select creative type..." at bounding box center [359, 332] width 108 height 14
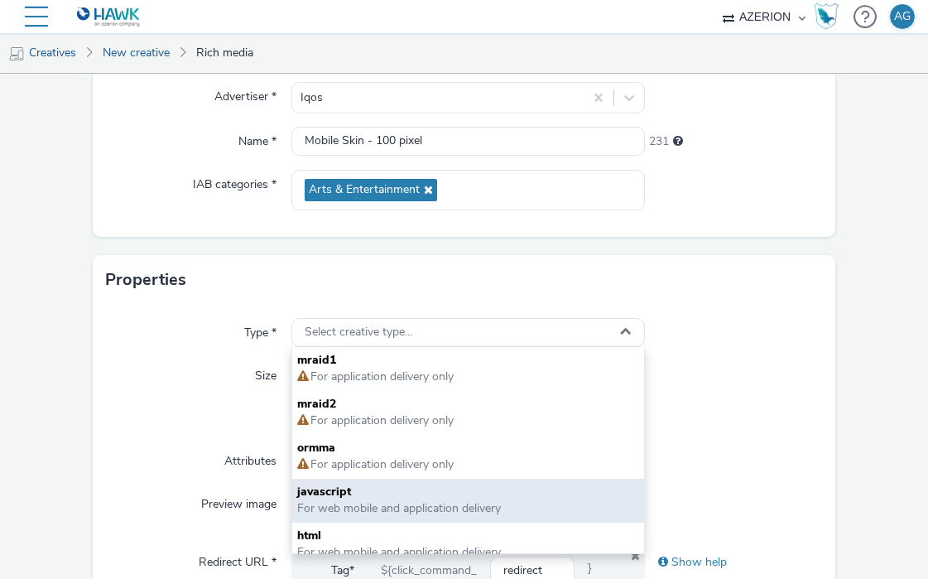
click at [375, 506] on span "For web mobile and application delivery" at bounding box center [399, 508] width 204 height 16
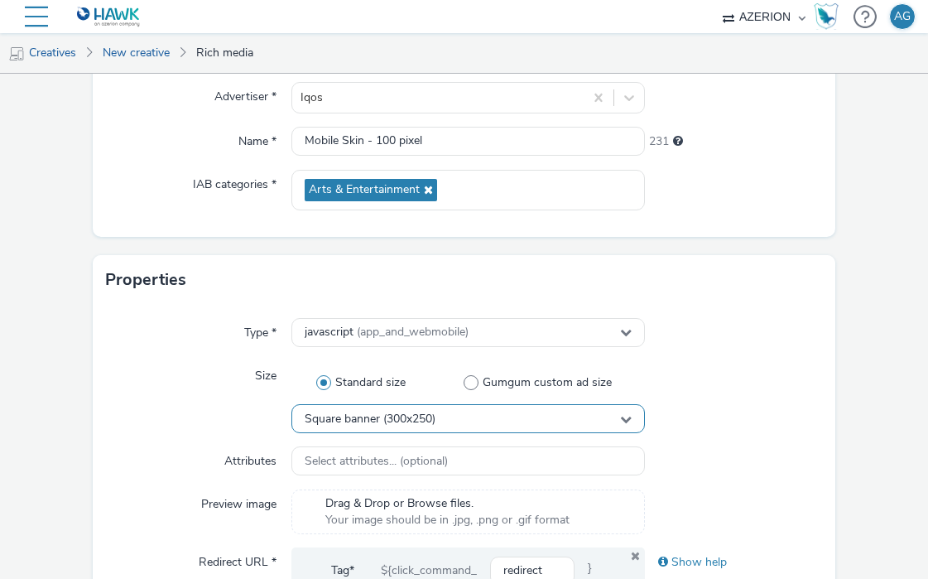
scroll to position [234, 0]
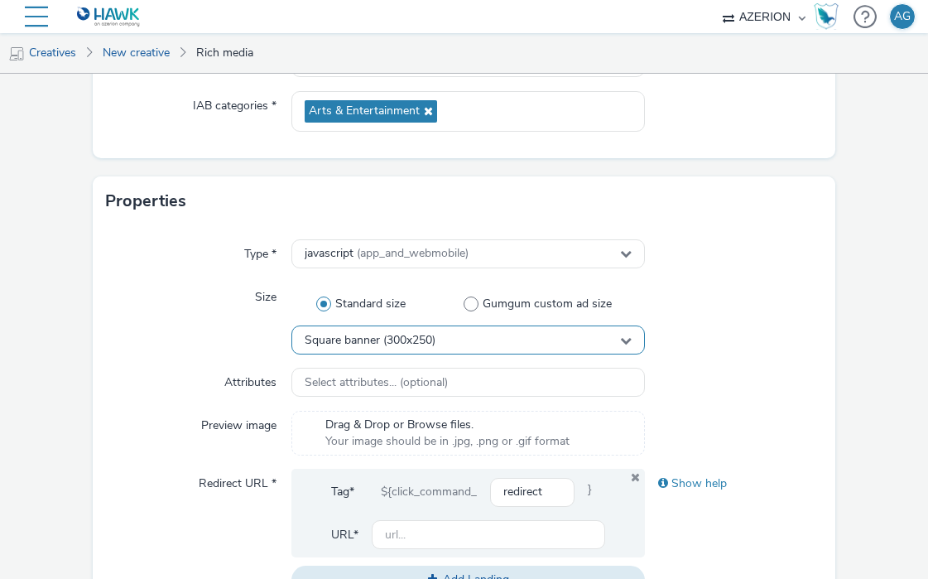
click at [350, 343] on span "Square banner (300x250)" at bounding box center [370, 341] width 131 height 14
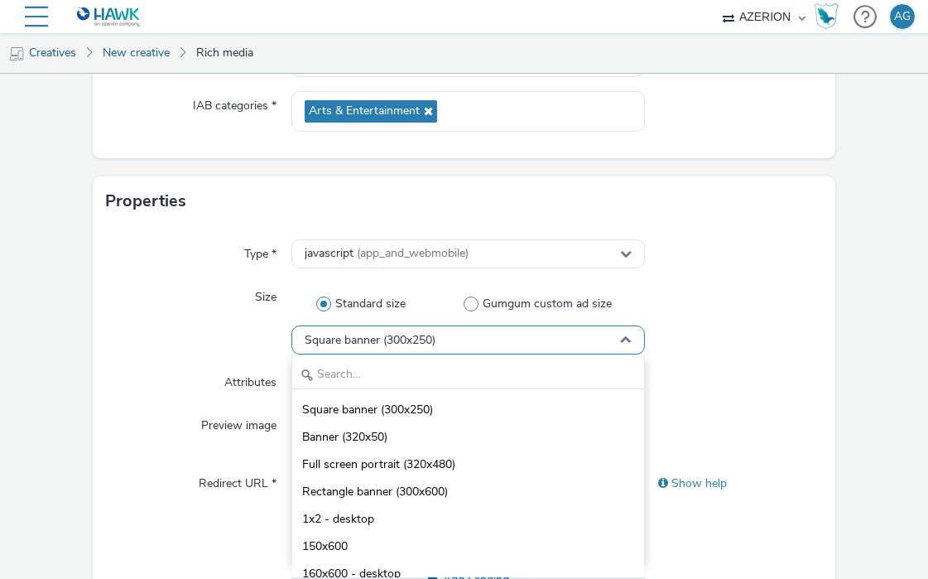
click at [392, 337] on span "Square banner (300x250)" at bounding box center [370, 341] width 131 height 14
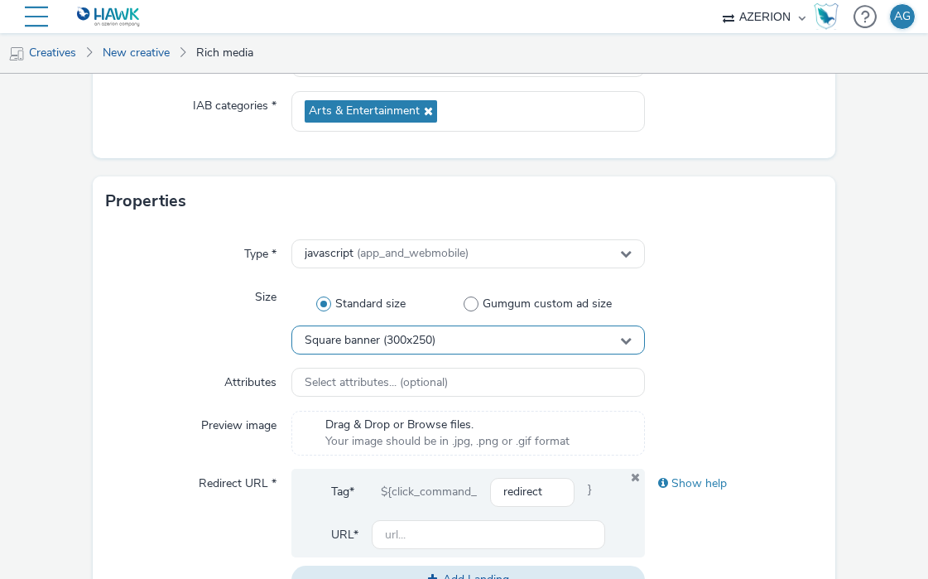
click at [395, 350] on div "Square banner (300x250)" at bounding box center [467, 339] width 353 height 29
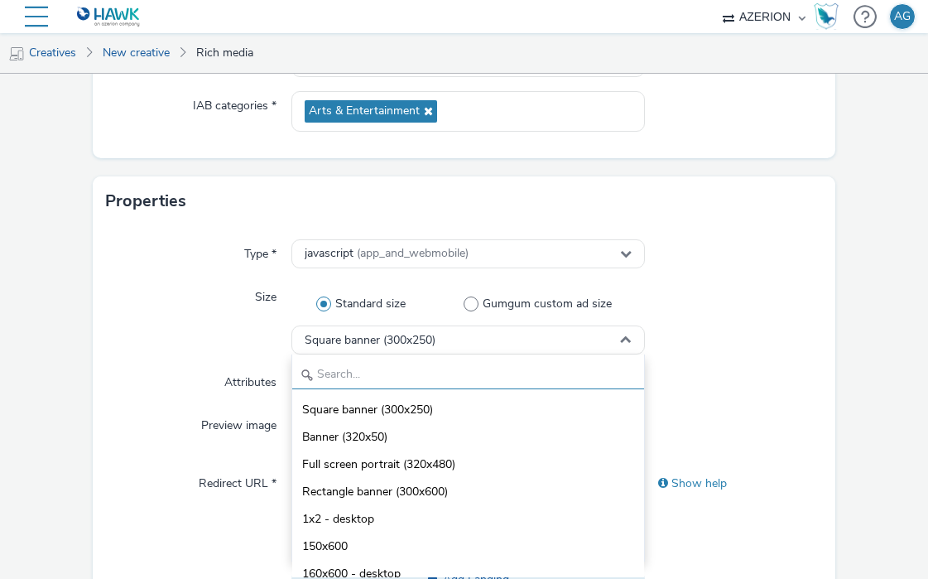
click at [391, 377] on input "text" at bounding box center [468, 374] width 352 height 29
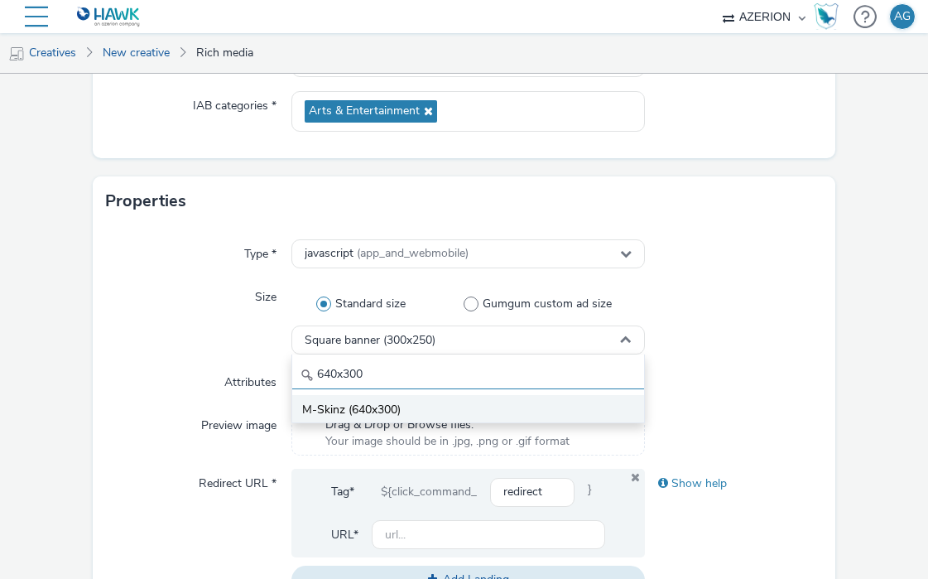
type input "640x300"
click at [426, 406] on li "M-Skinz (640x300)" at bounding box center [468, 408] width 352 height 27
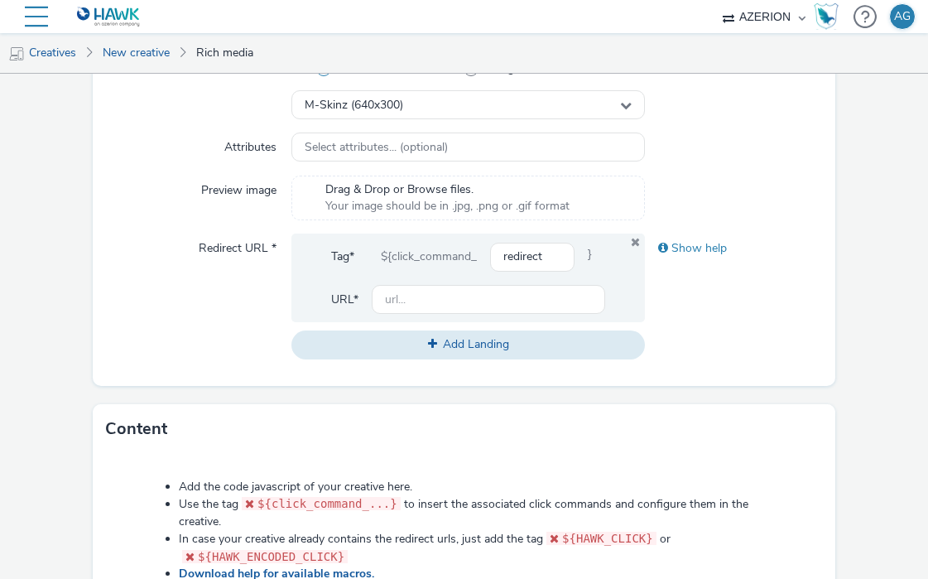
scroll to position [470, 0]
click at [532, 252] on input "redirect" at bounding box center [532, 256] width 84 height 29
click at [675, 249] on div "Show help" at bounding box center [733, 248] width 177 height 30
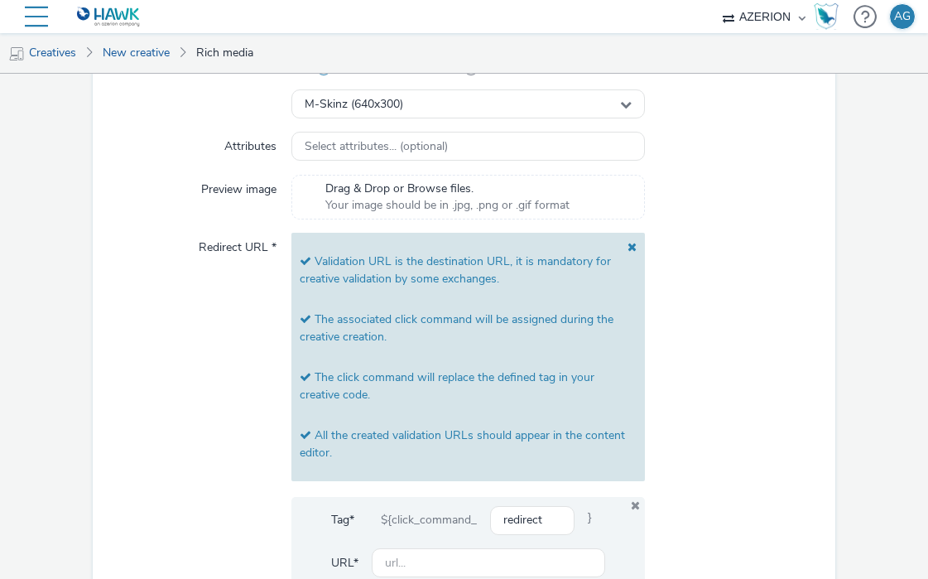
click at [627, 243] on span at bounding box center [627, 270] width 17 height 58
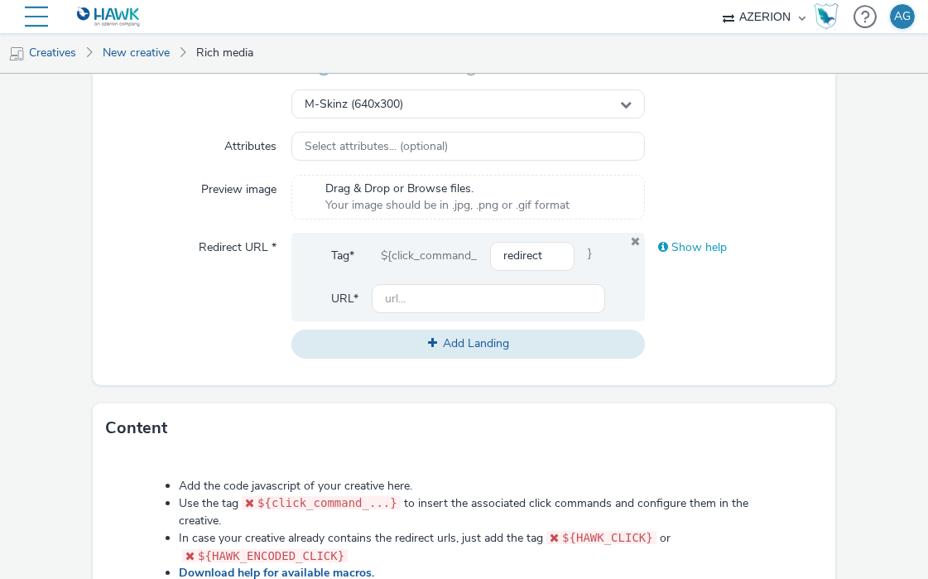
click at [669, 253] on div "Show help" at bounding box center [733, 248] width 177 height 30
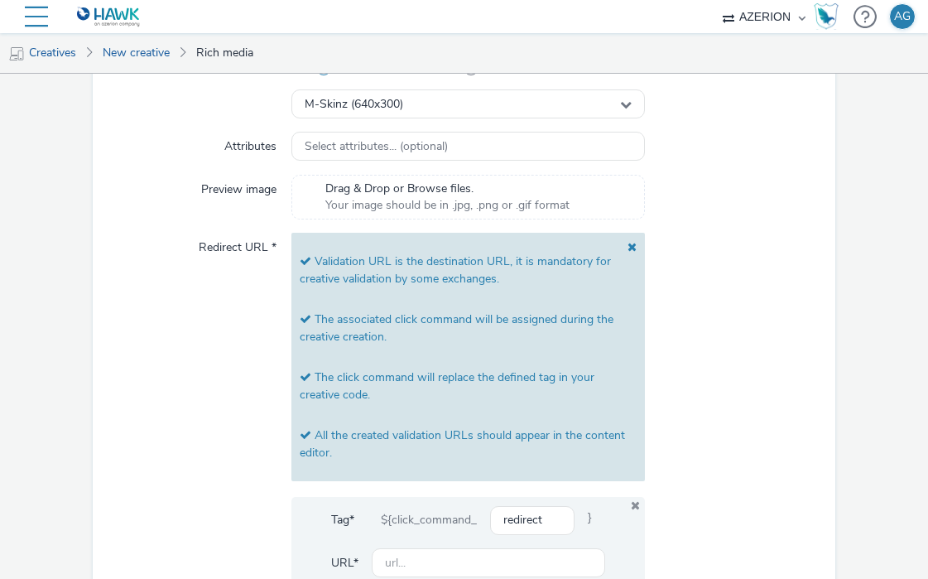
click at [634, 243] on span at bounding box center [627, 270] width 17 height 58
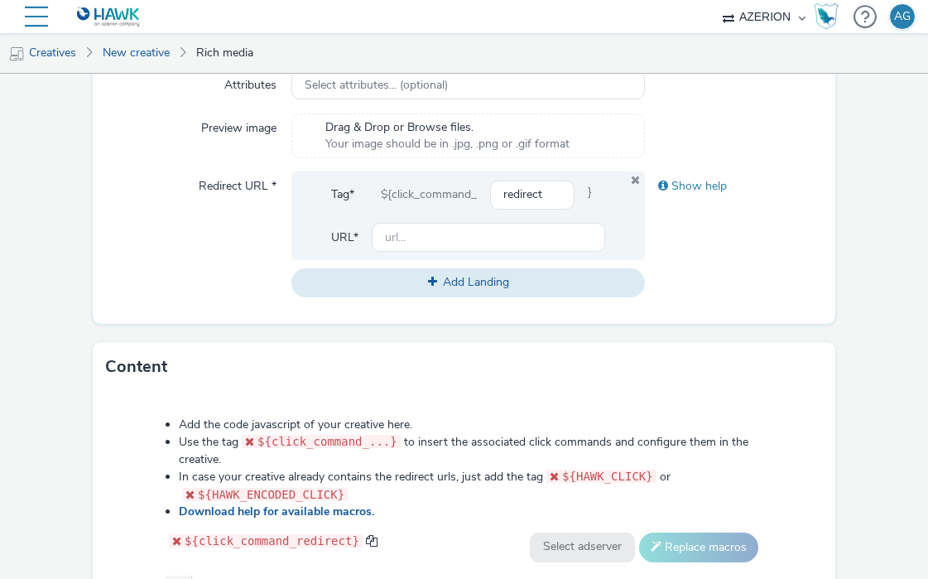
scroll to position [541, 0]
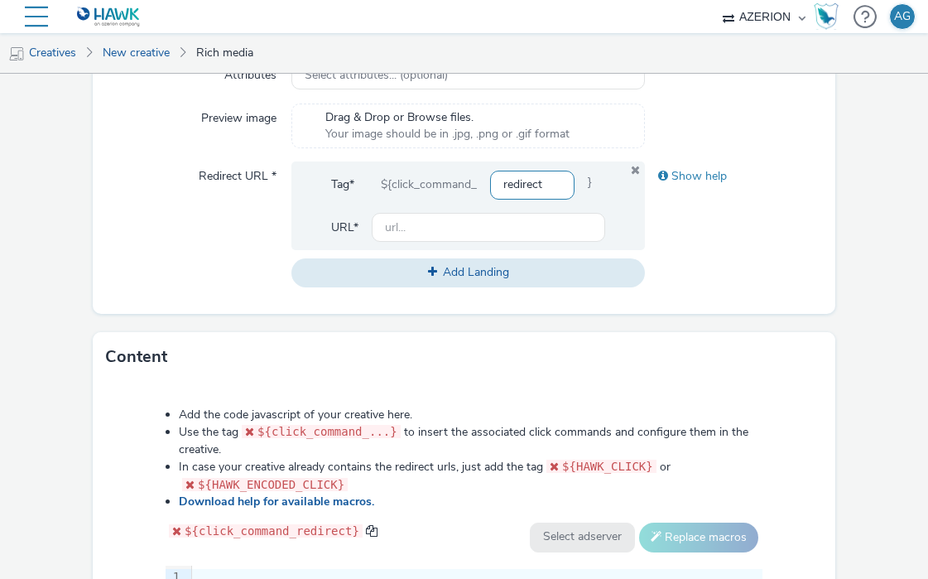
click at [532, 185] on input "redirect" at bounding box center [532, 185] width 84 height 29
click at [540, 215] on input "text" at bounding box center [488, 227] width 233 height 29
type input "http://iqos.com"
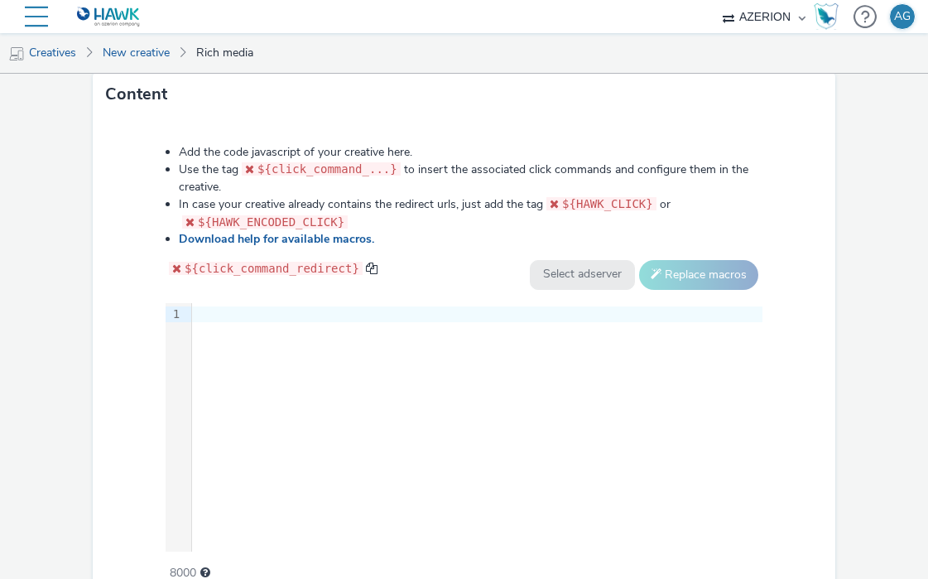
scroll to position [802, 0]
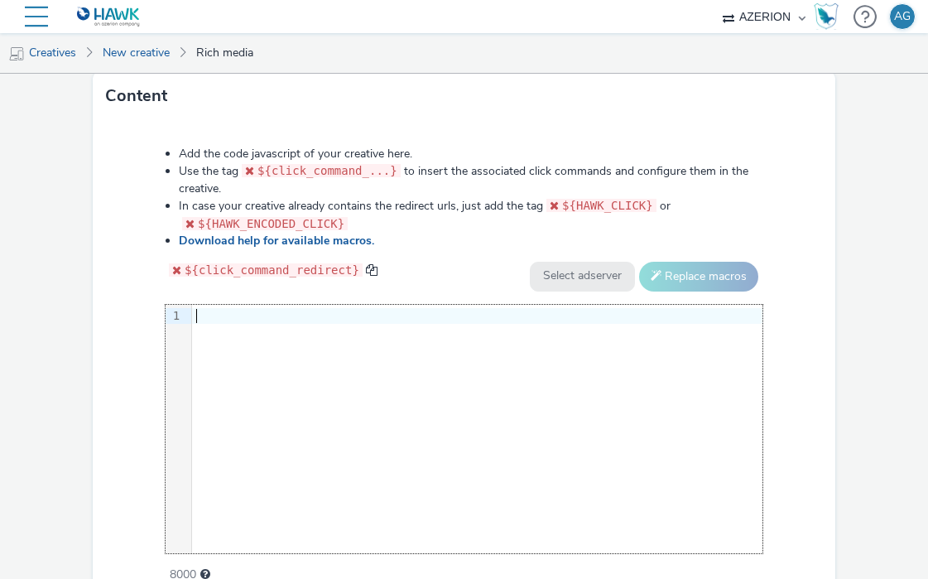
click at [297, 341] on div "9 1 ›" at bounding box center [464, 429] width 597 height 248
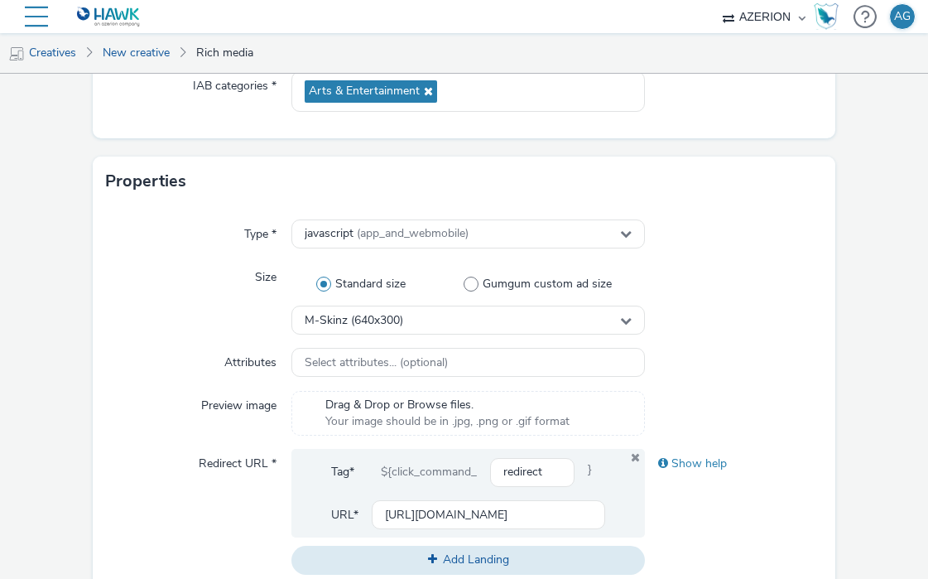
scroll to position [201, 0]
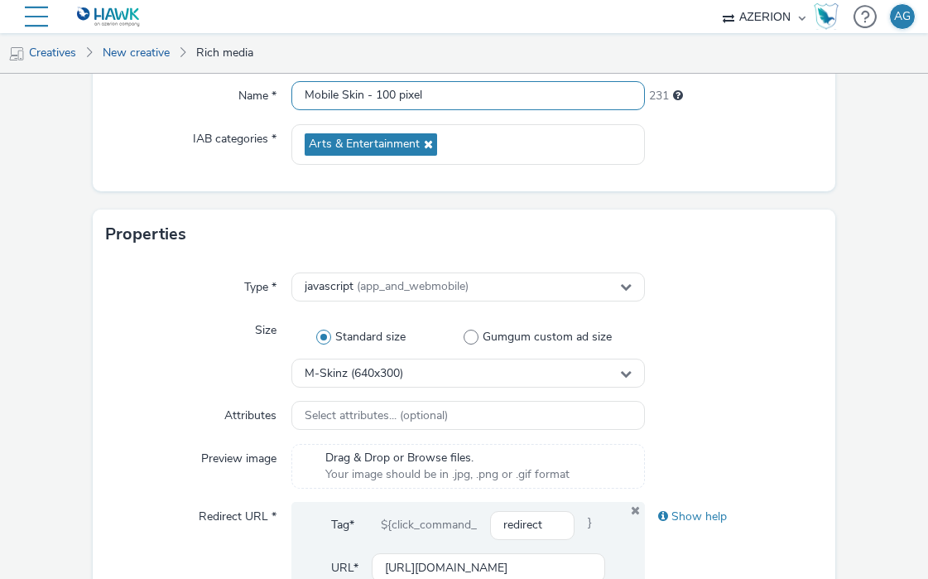
click at [373, 94] on input "Mobile Skin - 100 pixel" at bounding box center [467, 95] width 353 height 29
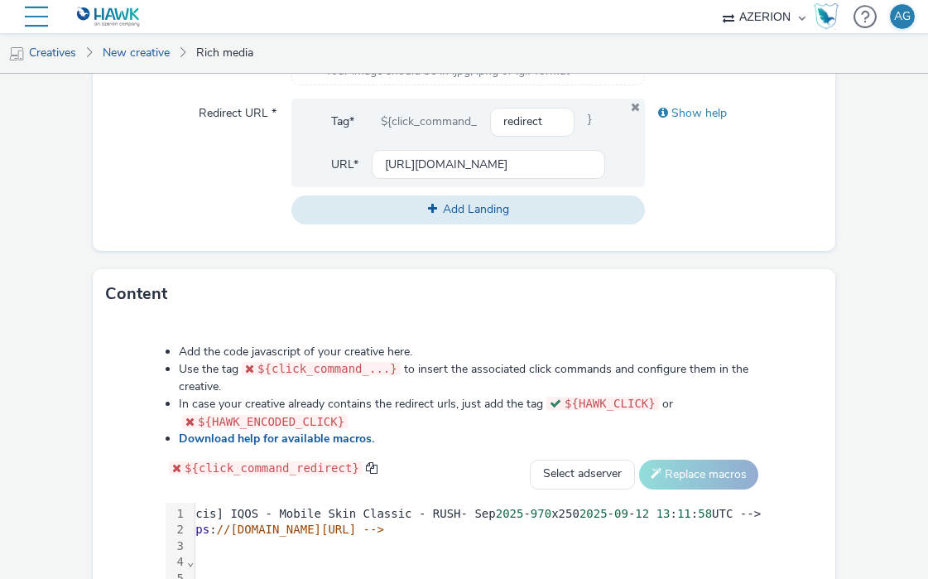
scroll to position [885, 0]
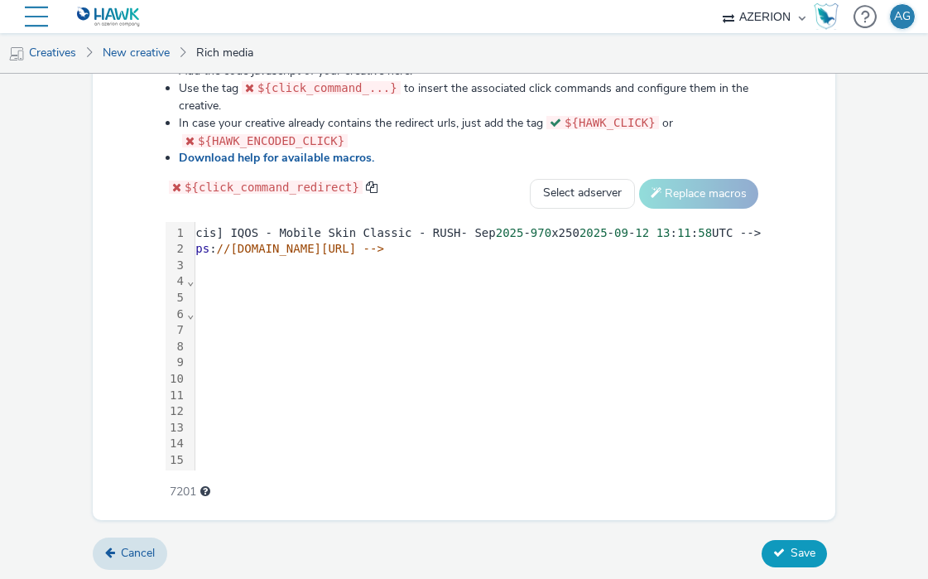
type input "Mobile Skin - Rush - 100 pixel"
click at [809, 548] on span "Save" at bounding box center [802, 553] width 25 height 16
